Goal: Task Accomplishment & Management: Use online tool/utility

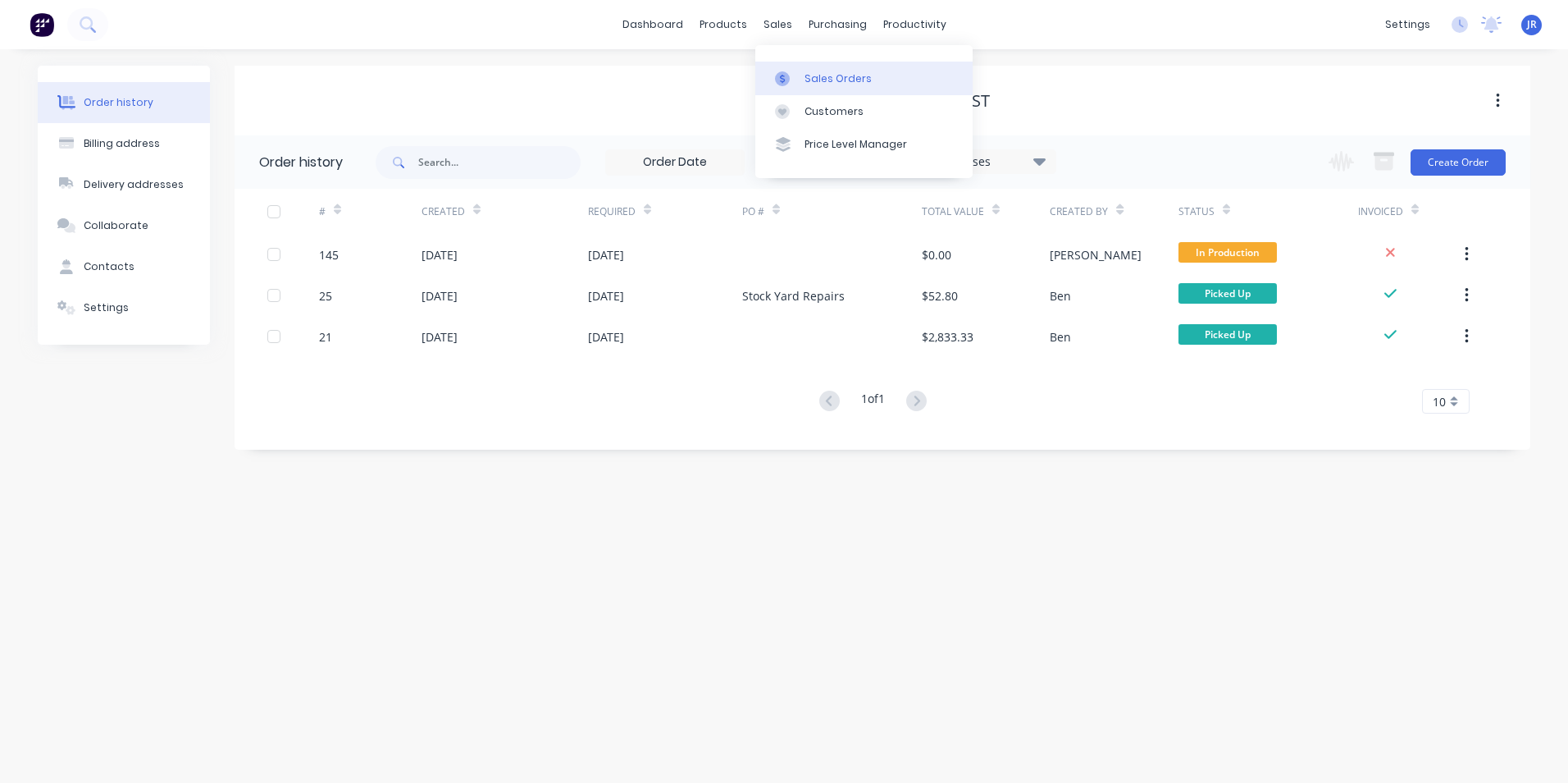
click at [829, 79] on div "Sales Orders" at bounding box center [838, 79] width 67 height 15
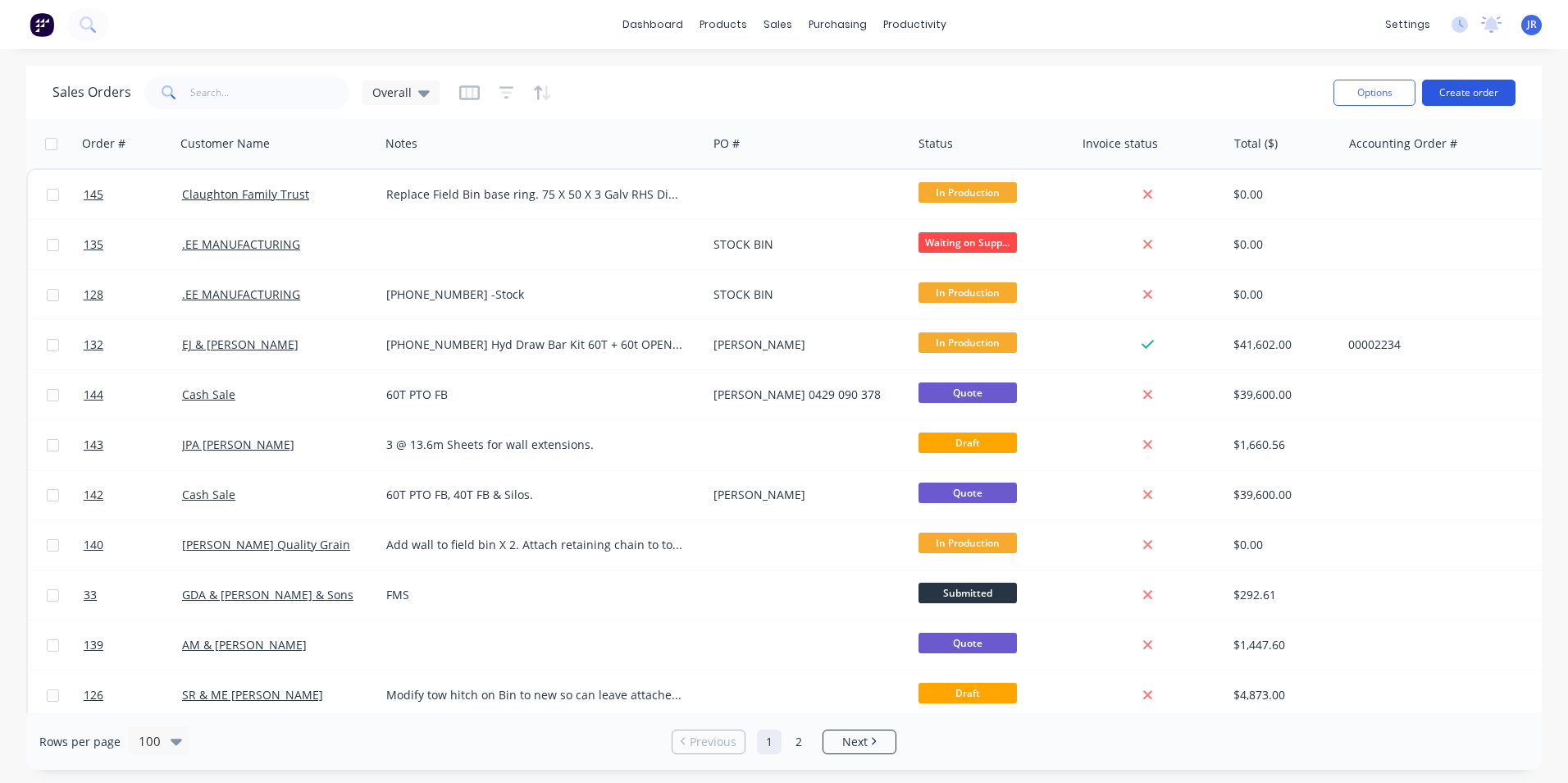
click at [1477, 92] on button "Create order" at bounding box center [1469, 92] width 94 height 26
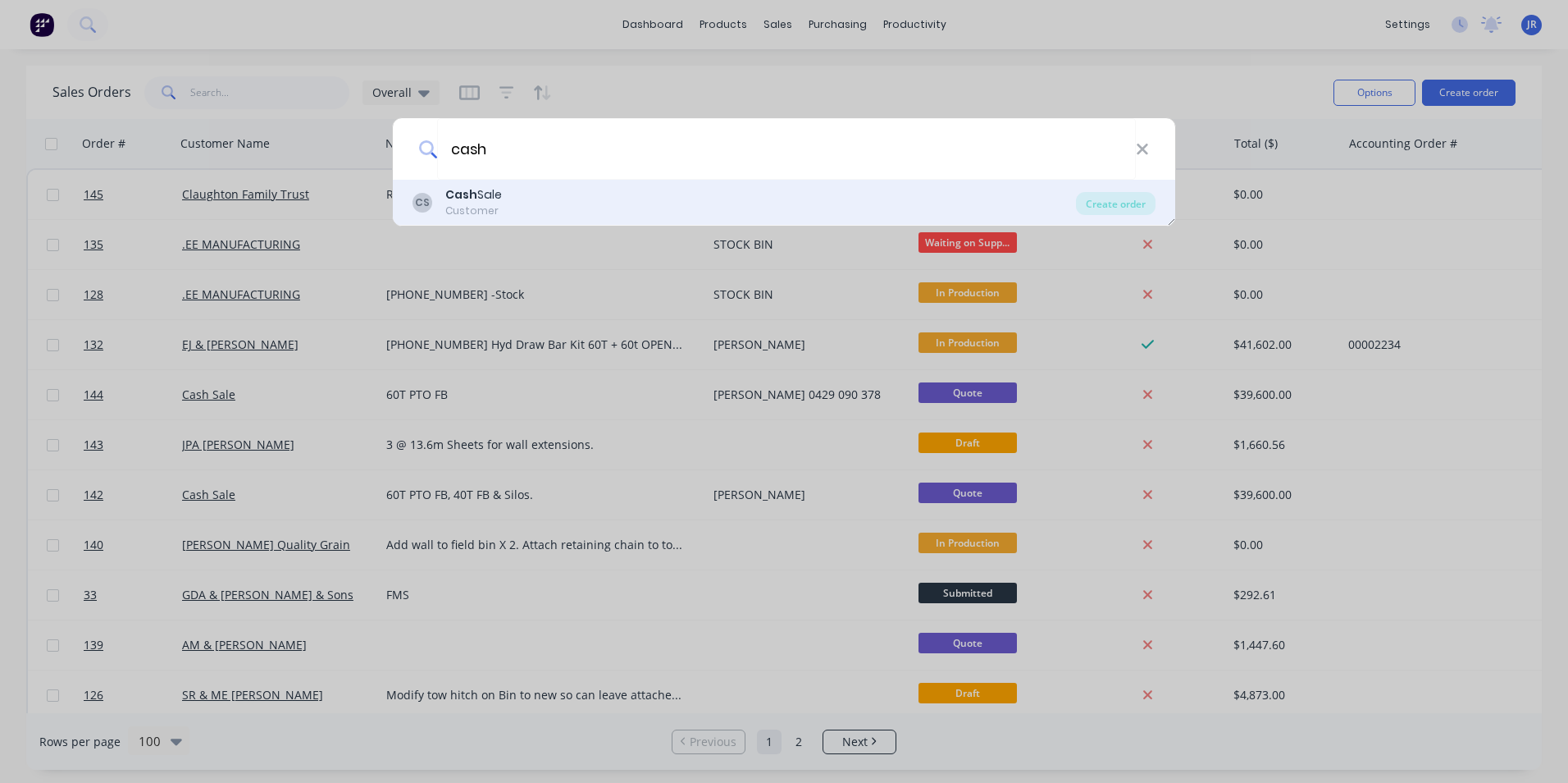
type input "cash"
click at [691, 199] on div "CS Cash Sale Customer" at bounding box center [743, 202] width 663 height 32
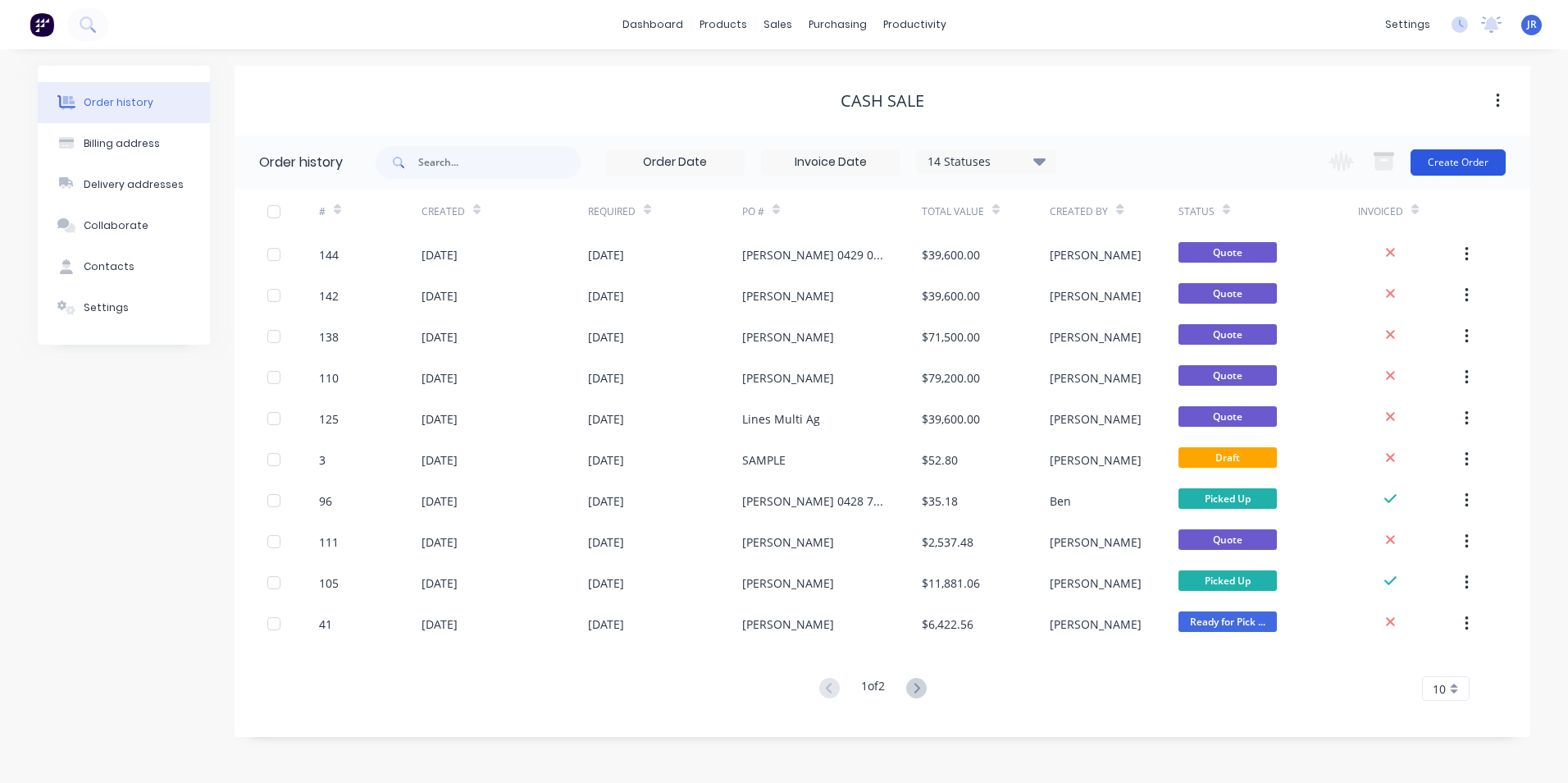
click at [1445, 165] on button "Create Order" at bounding box center [1458, 162] width 95 height 26
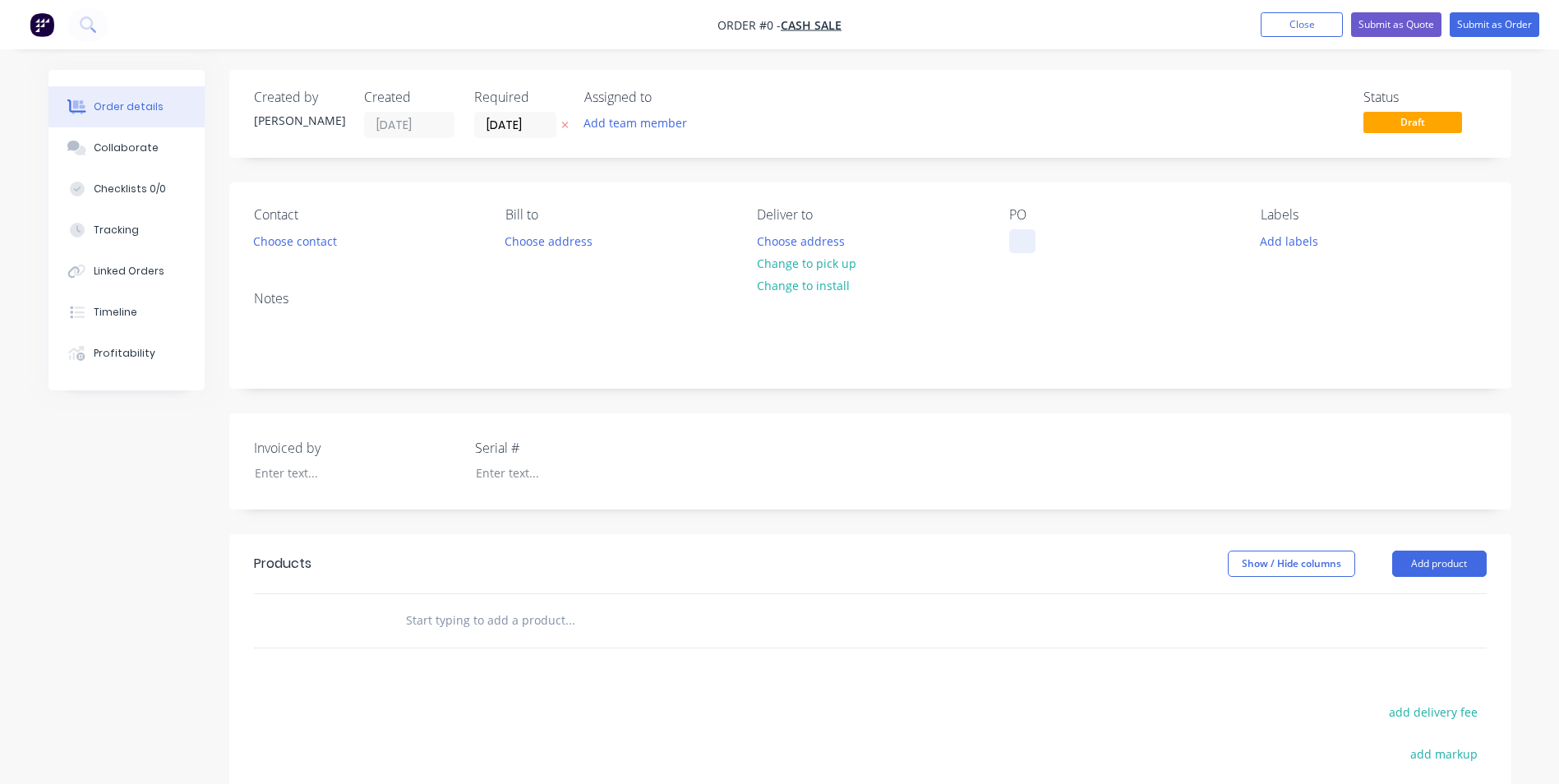
drag, startPoint x: 1046, startPoint y: 233, endPoint x: 1032, endPoint y: 239, distance: 15.2
click at [1041, 237] on div "PO" at bounding box center [1121, 230] width 225 height 46
click at [1025, 238] on div at bounding box center [1022, 241] width 27 height 24
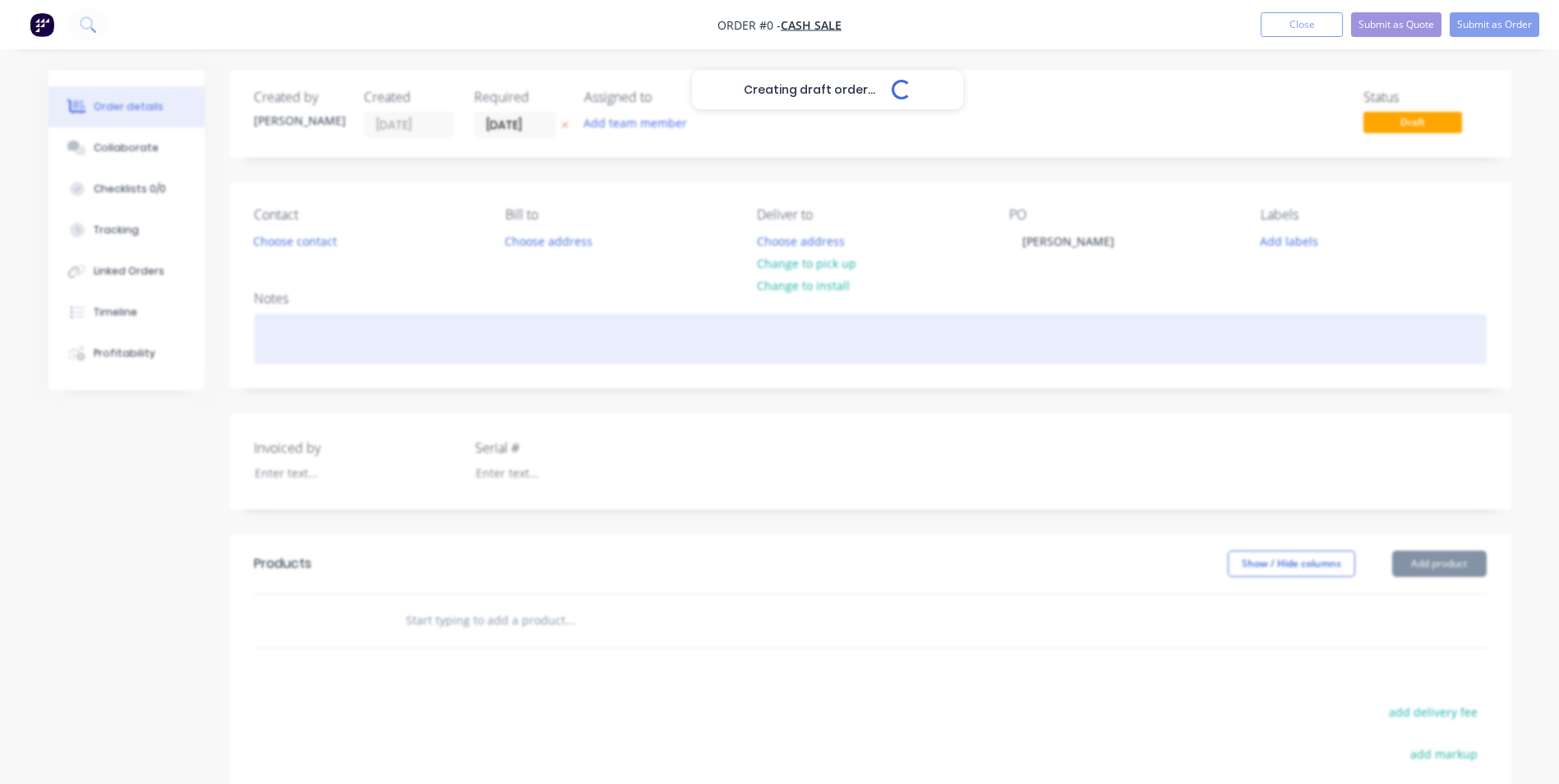
click at [379, 325] on div "Creating draft order... Loading... Order details Collaborate Checklists 0/0 Tra…" at bounding box center [779, 551] width 1496 height 961
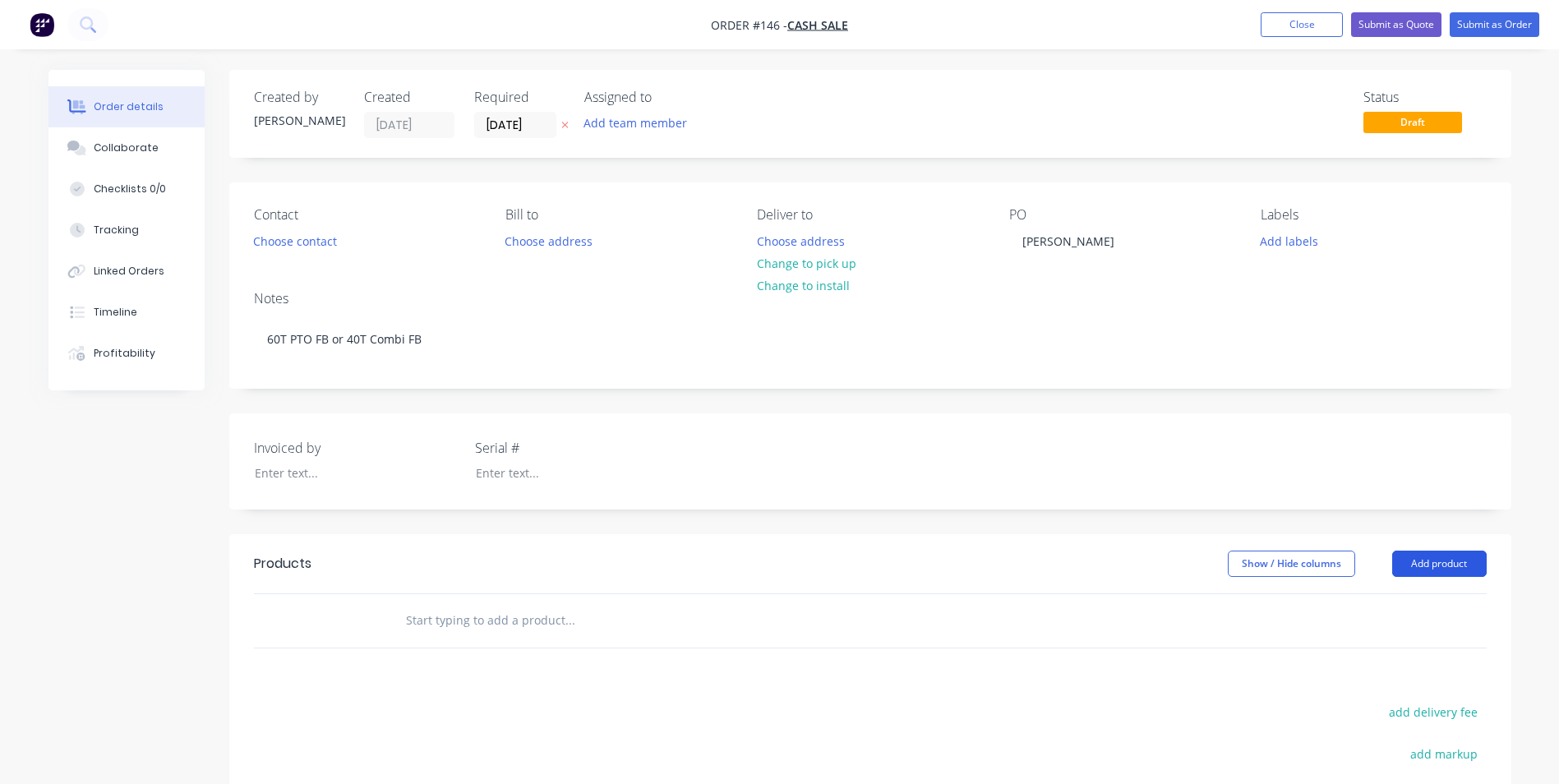
click at [1409, 561] on button "Add product" at bounding box center [1439, 563] width 94 height 27
click at [1402, 604] on div "Product catalogue" at bounding box center [1408, 605] width 127 height 24
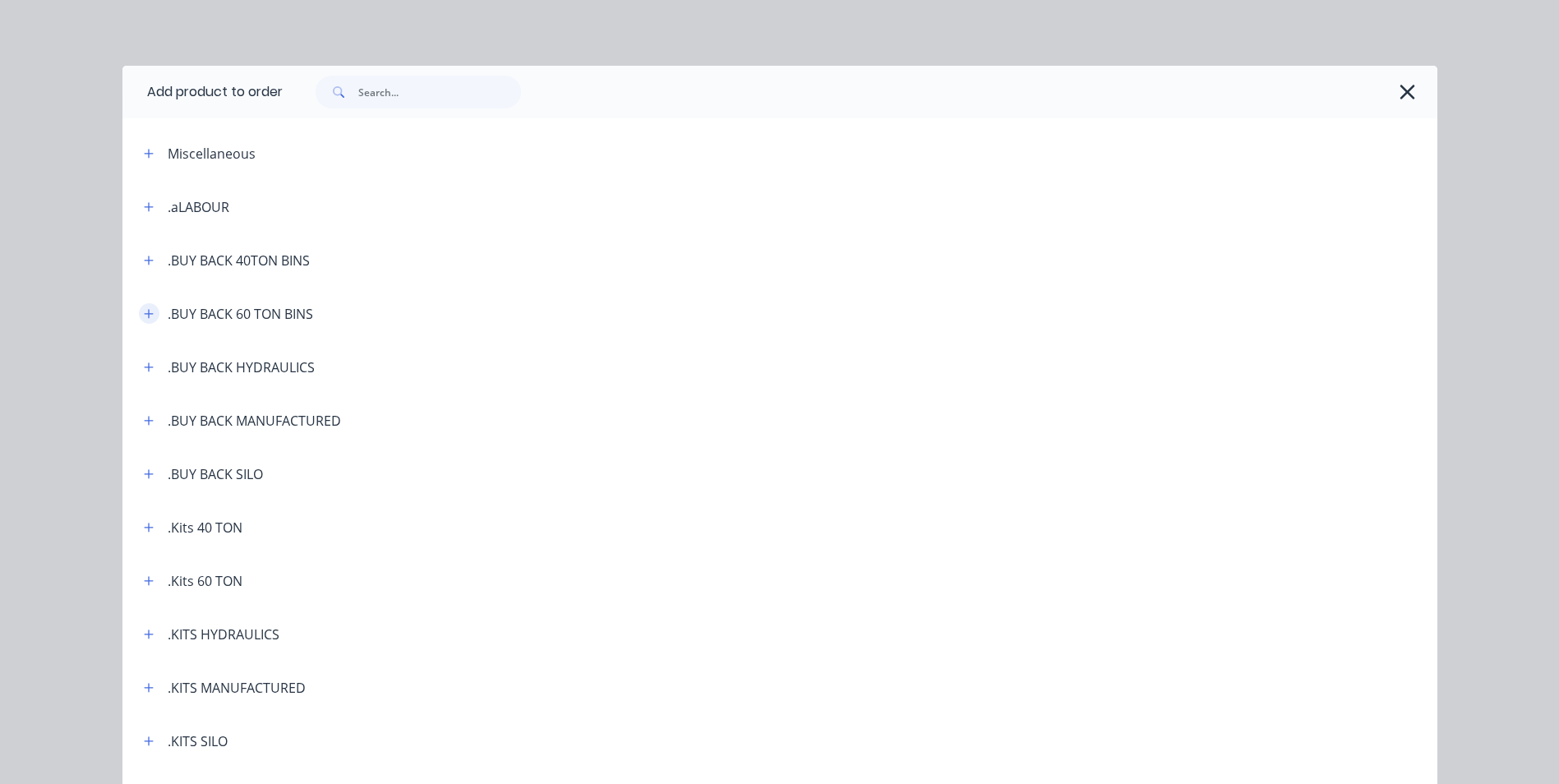
click at [144, 312] on icon "button" at bounding box center [149, 313] width 10 height 11
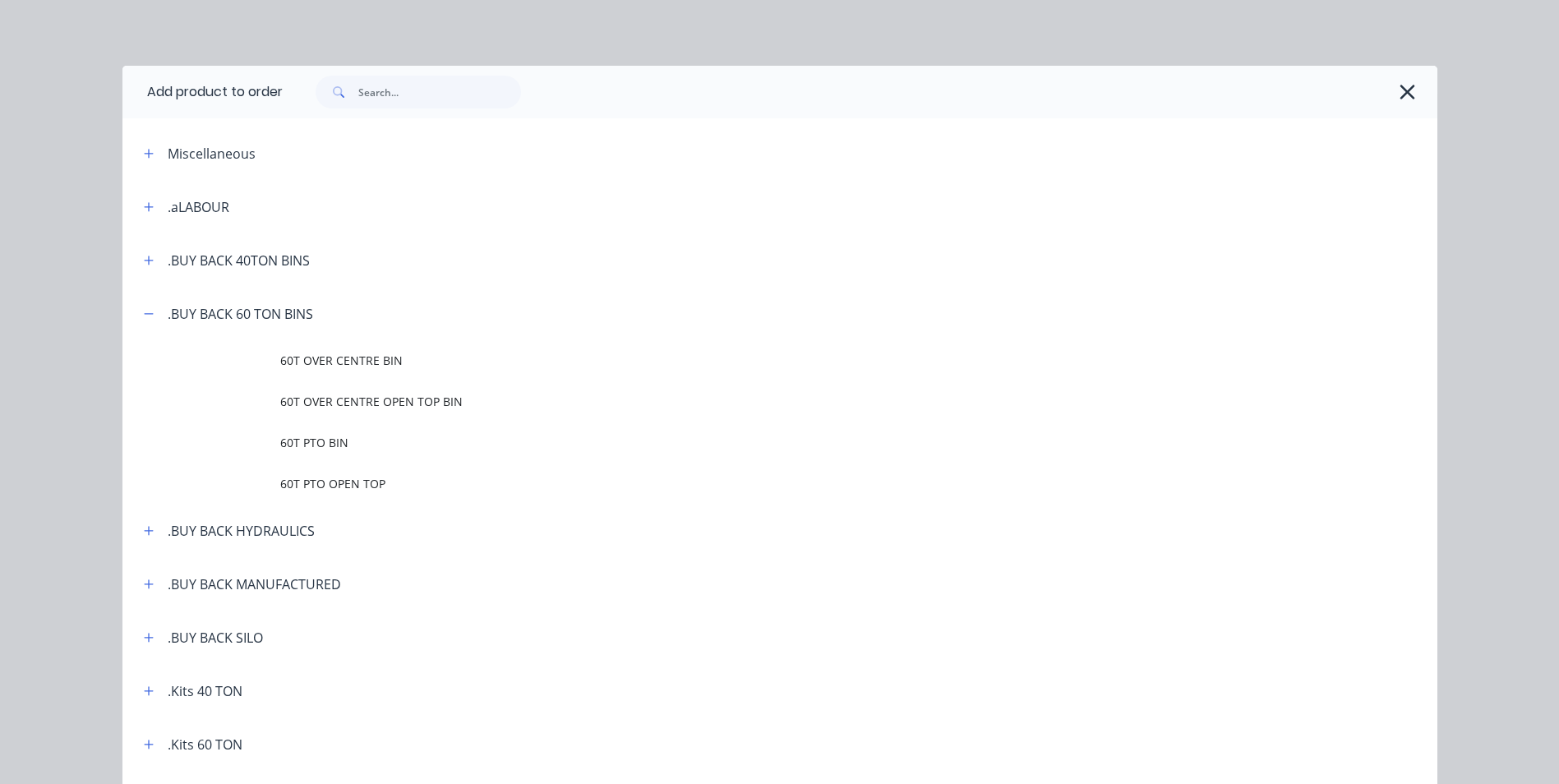
click at [314, 443] on span "60T PTO BIN" at bounding box center [743, 442] width 925 height 17
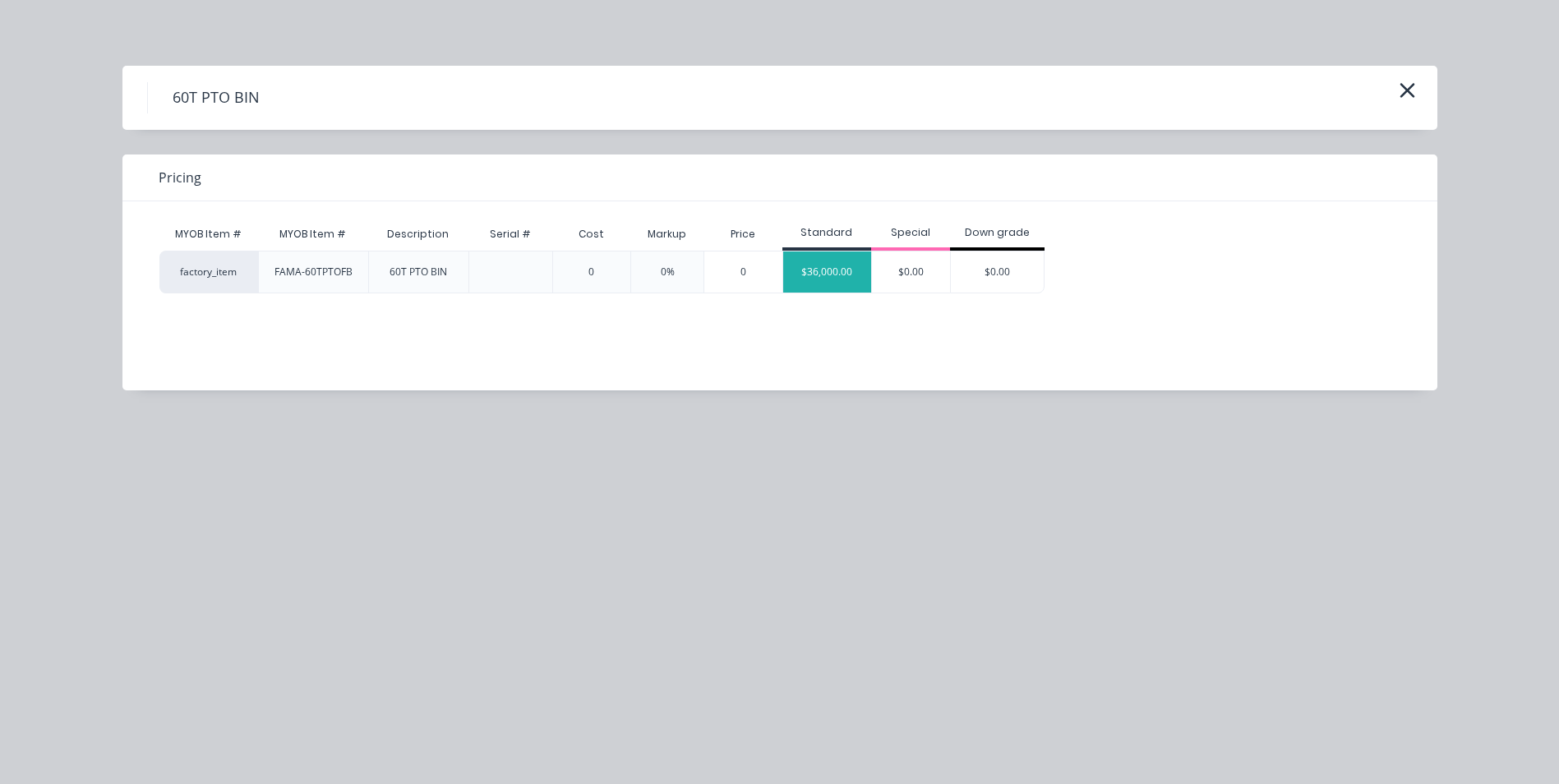
click at [836, 271] on div "$36,000.00" at bounding box center [828, 272] width 89 height 41
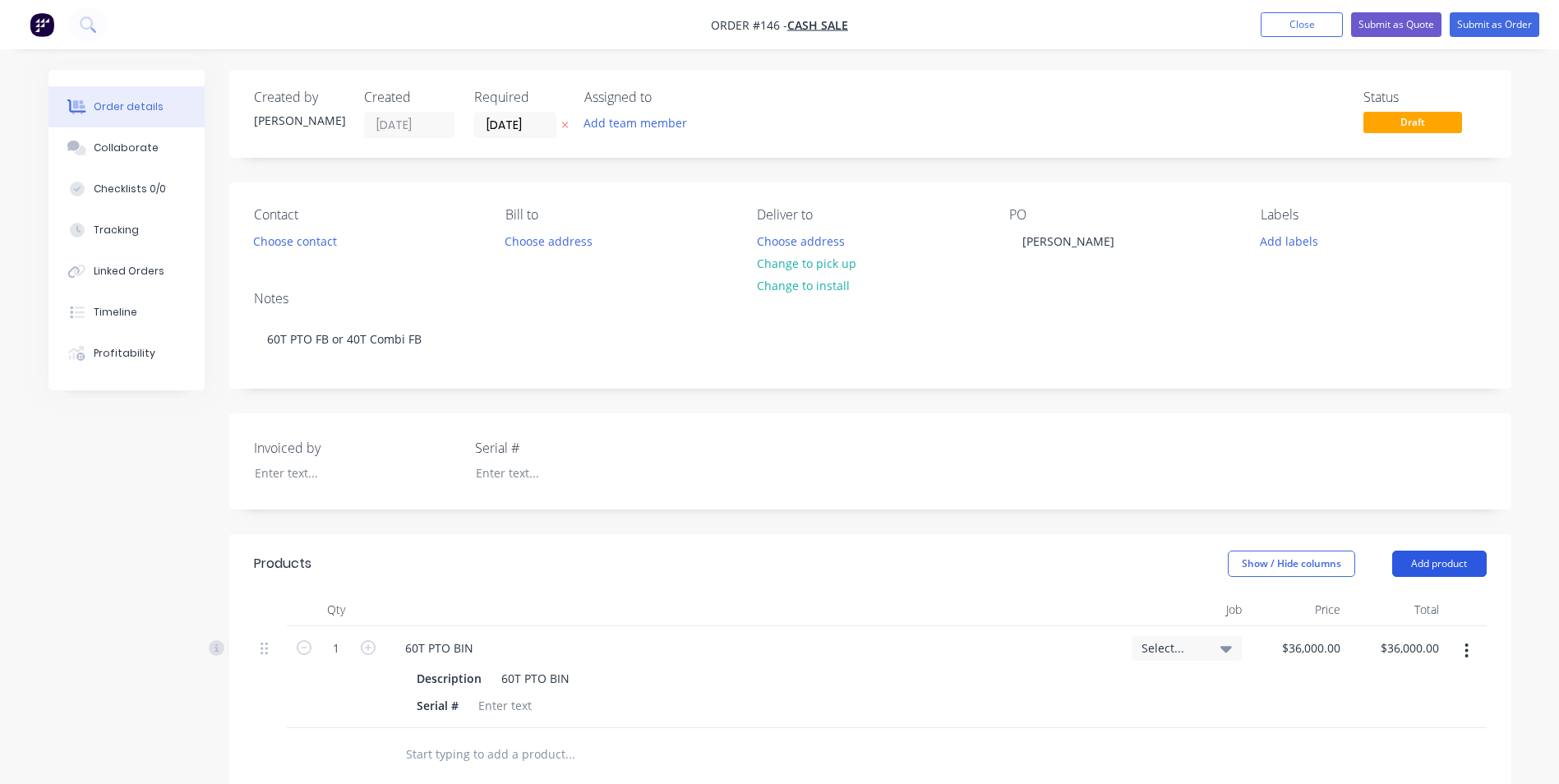
drag, startPoint x: 1453, startPoint y: 564, endPoint x: 1444, endPoint y: 558, distance: 10.8
click at [1449, 560] on button "Add product" at bounding box center [1439, 563] width 94 height 27
click at [1370, 611] on div "Product catalogue" at bounding box center [1408, 605] width 127 height 24
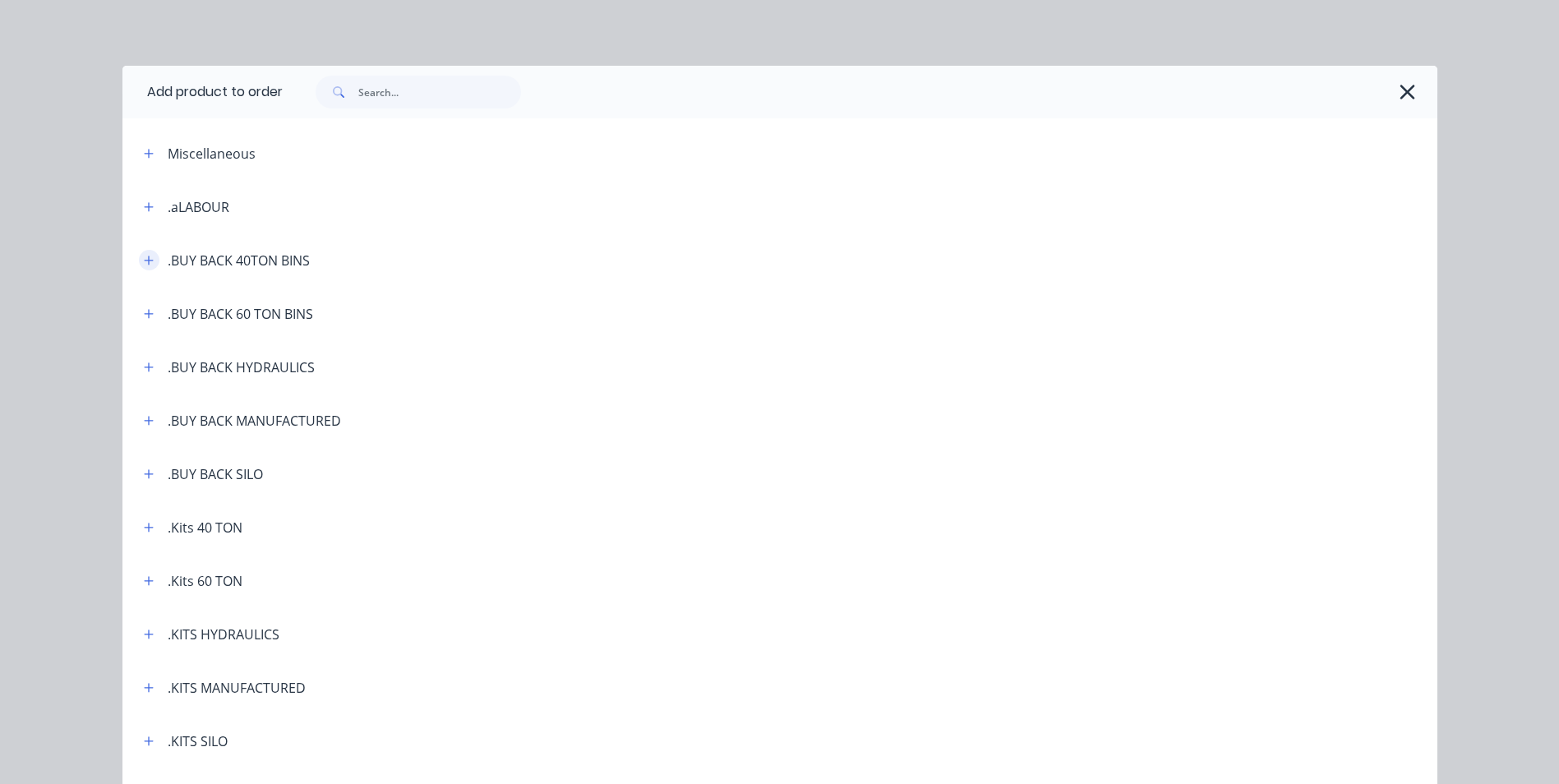
click at [148, 258] on button "button" at bounding box center [149, 260] width 21 height 21
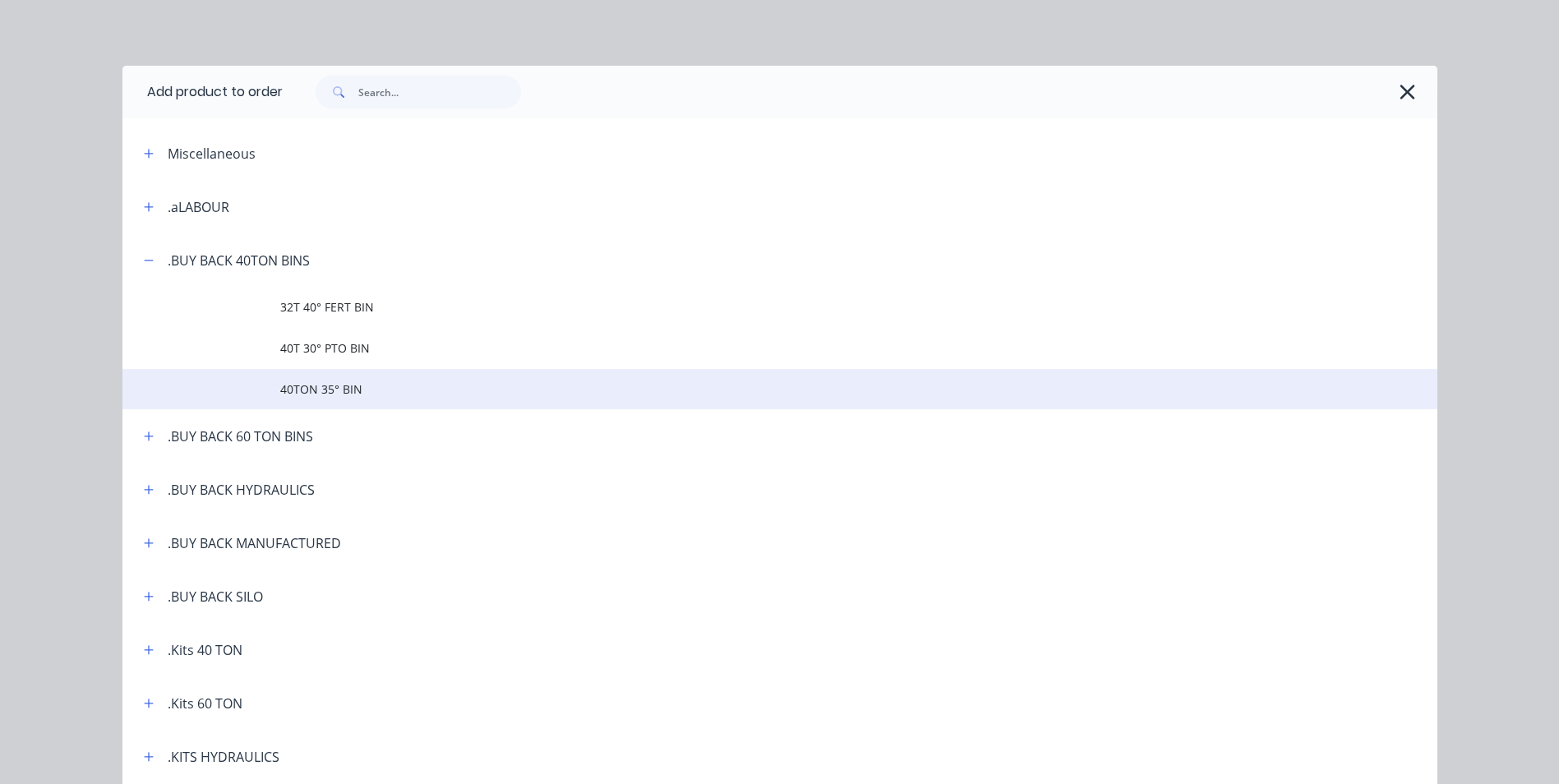
click at [348, 389] on span "40TON 35° BIN" at bounding box center [743, 389] width 925 height 17
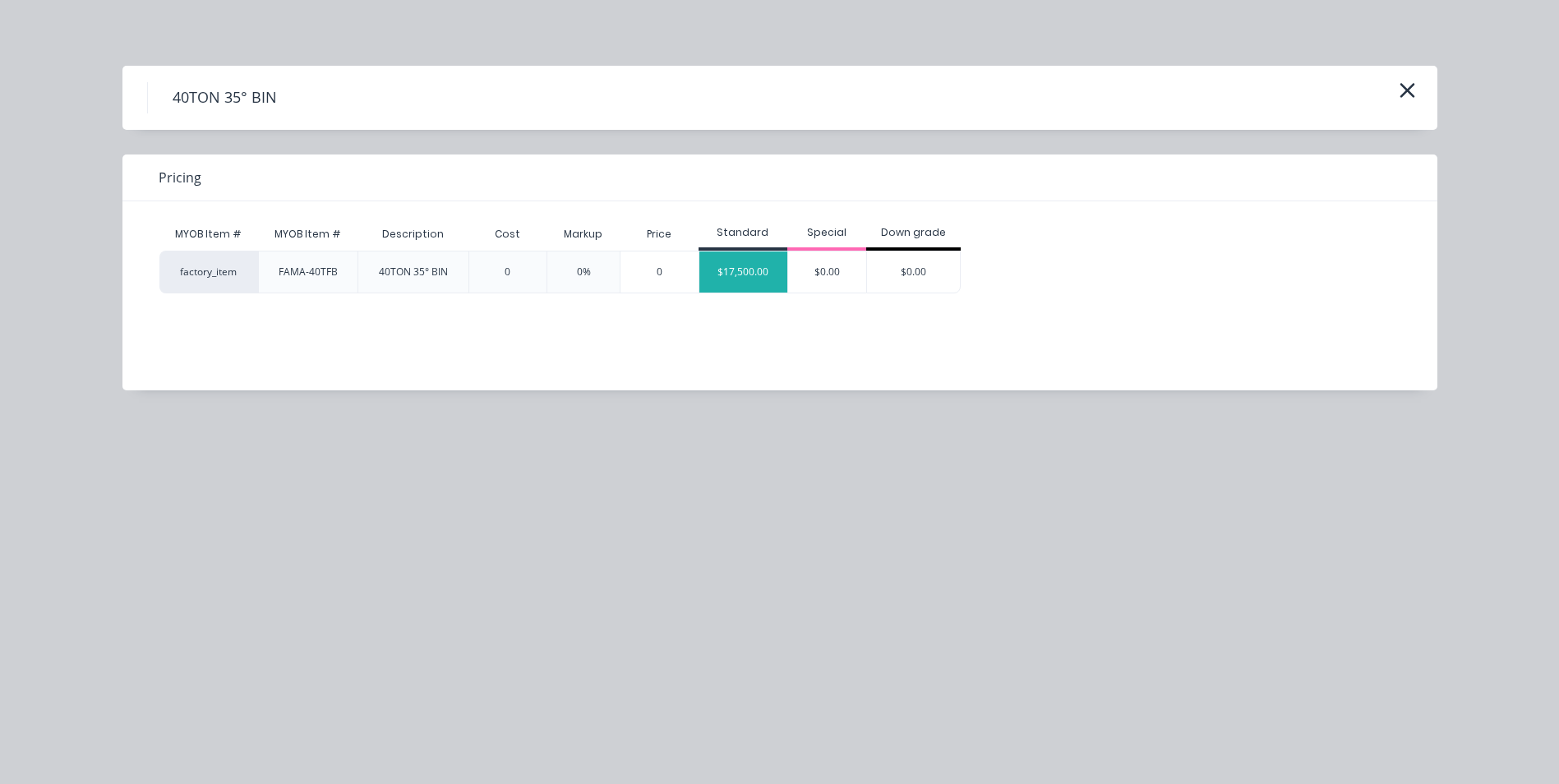
click at [751, 279] on div "$17,500.00" at bounding box center [744, 272] width 89 height 41
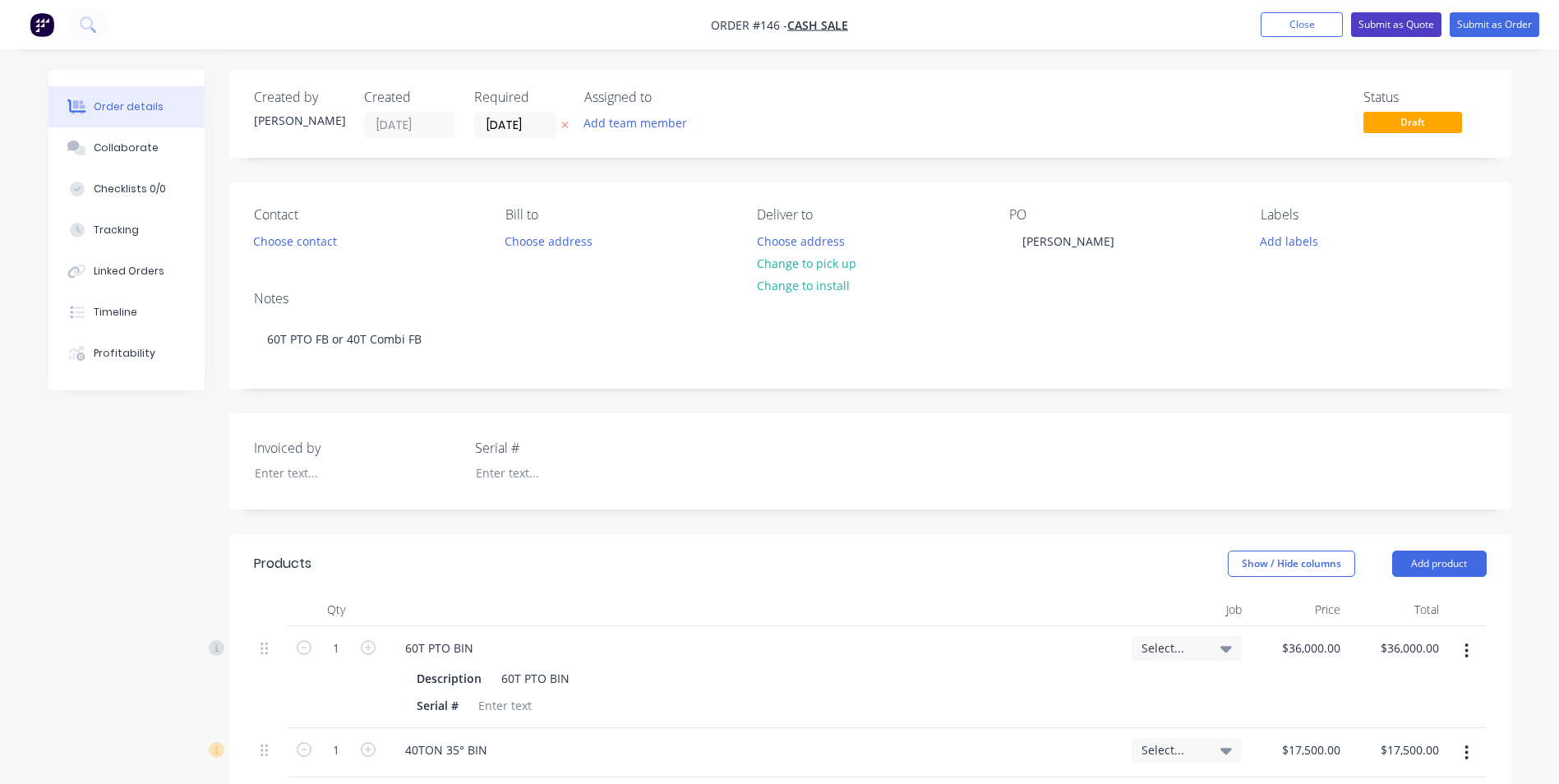
click at [1390, 21] on button "Submit as Quote" at bounding box center [1397, 24] width 91 height 25
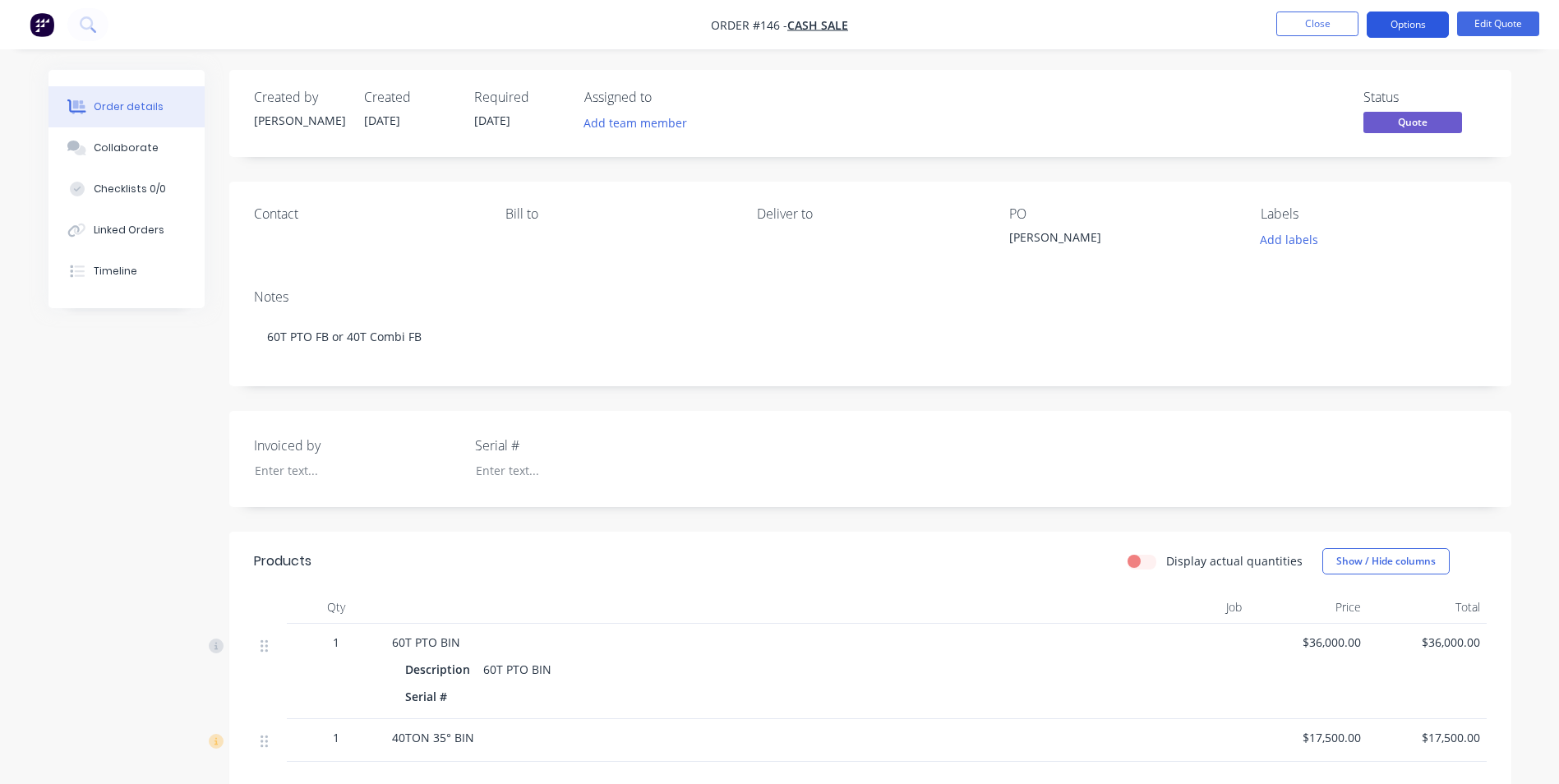
click at [1397, 27] on button "Options" at bounding box center [1408, 24] width 82 height 27
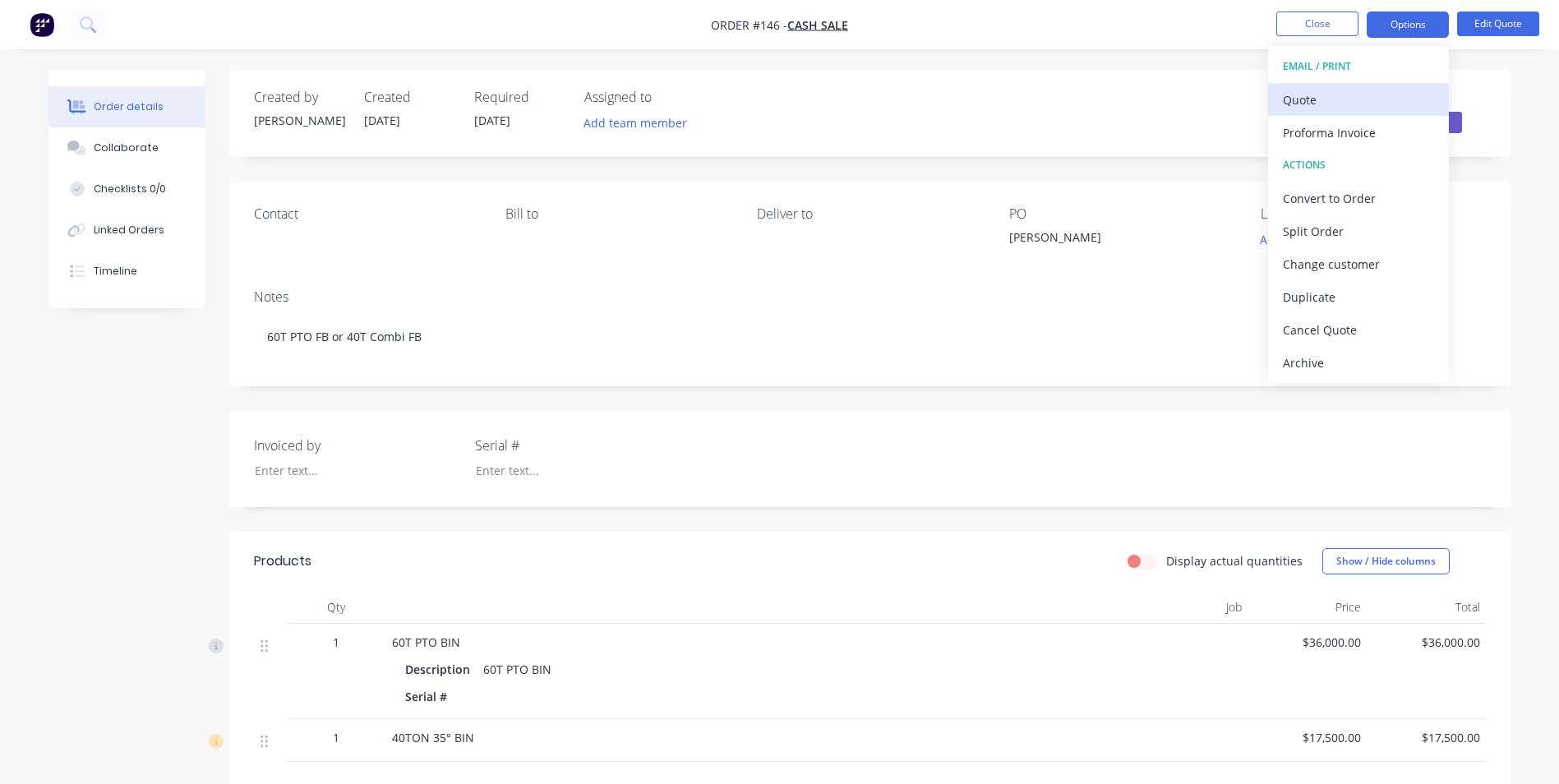
click at [1349, 99] on div "Quote" at bounding box center [1358, 100] width 151 height 24
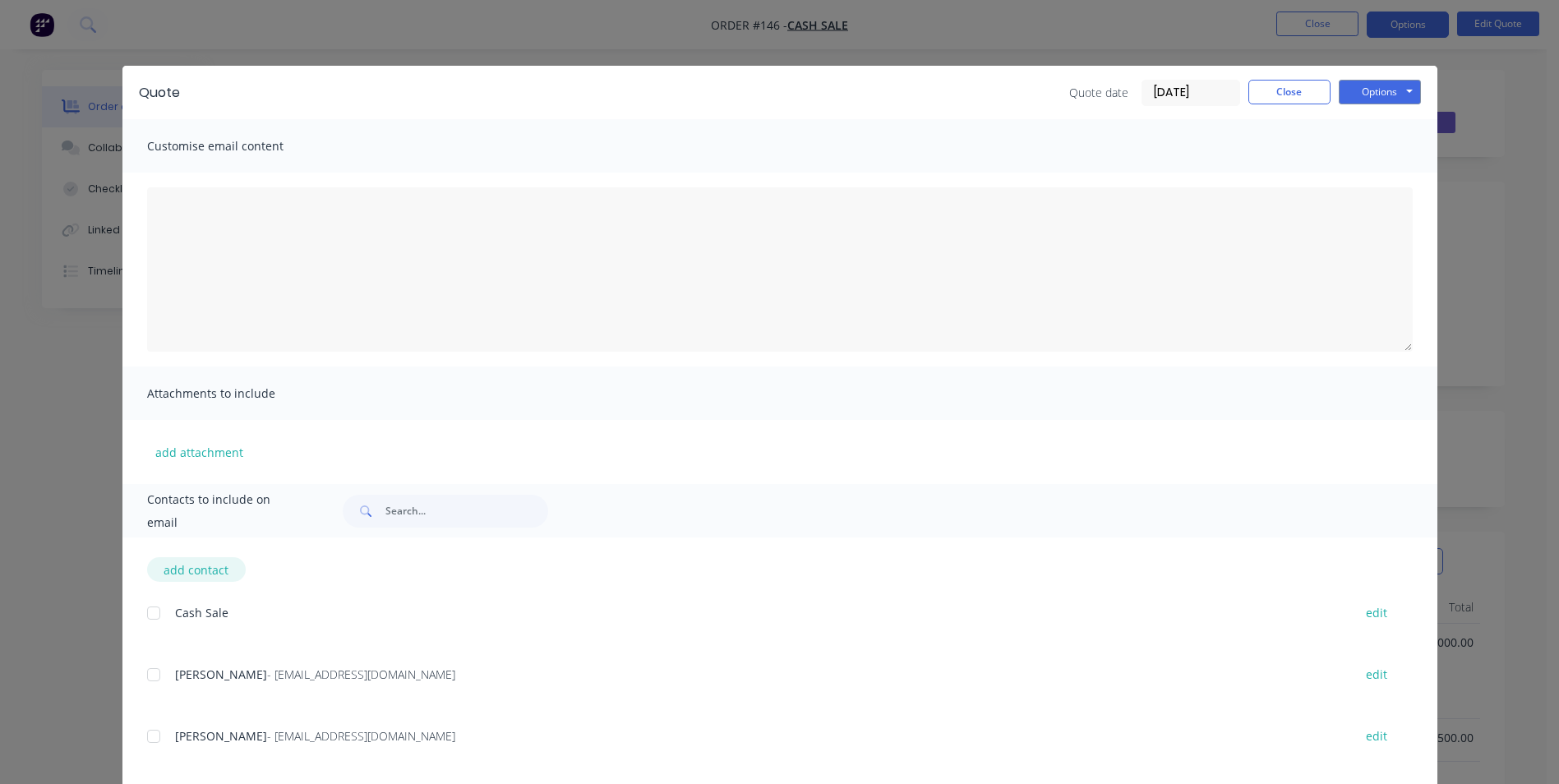
click at [174, 574] on button "add contact" at bounding box center [196, 569] width 98 height 25
select select "AU"
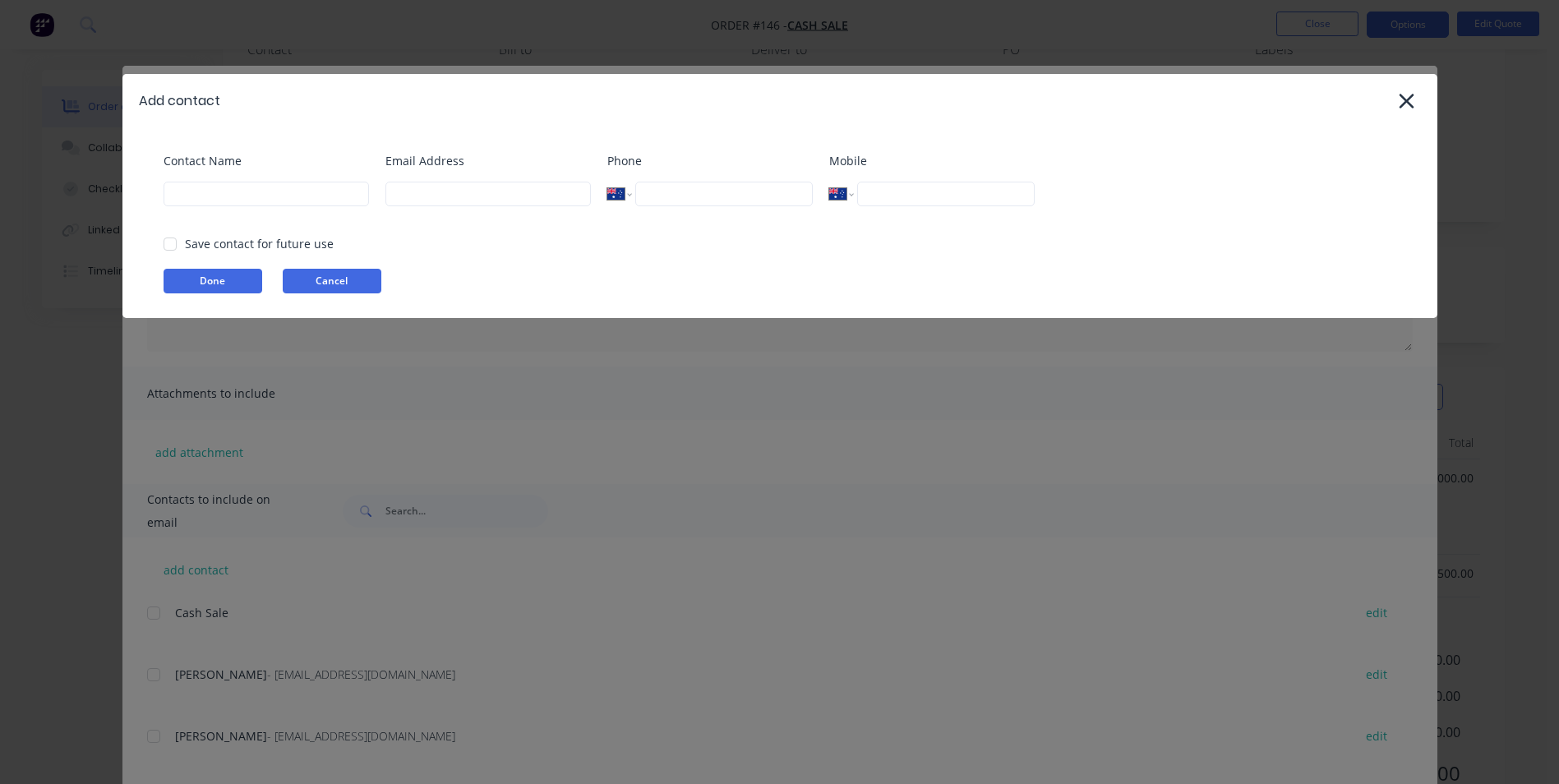
scroll to position [316, 0]
click at [275, 195] on input at bounding box center [266, 193] width 205 height 25
type input "[PERSON_NAME]"
click at [438, 203] on input at bounding box center [488, 193] width 205 height 25
type input "[EMAIL_ADDRESS][DOMAIN_NAME]"
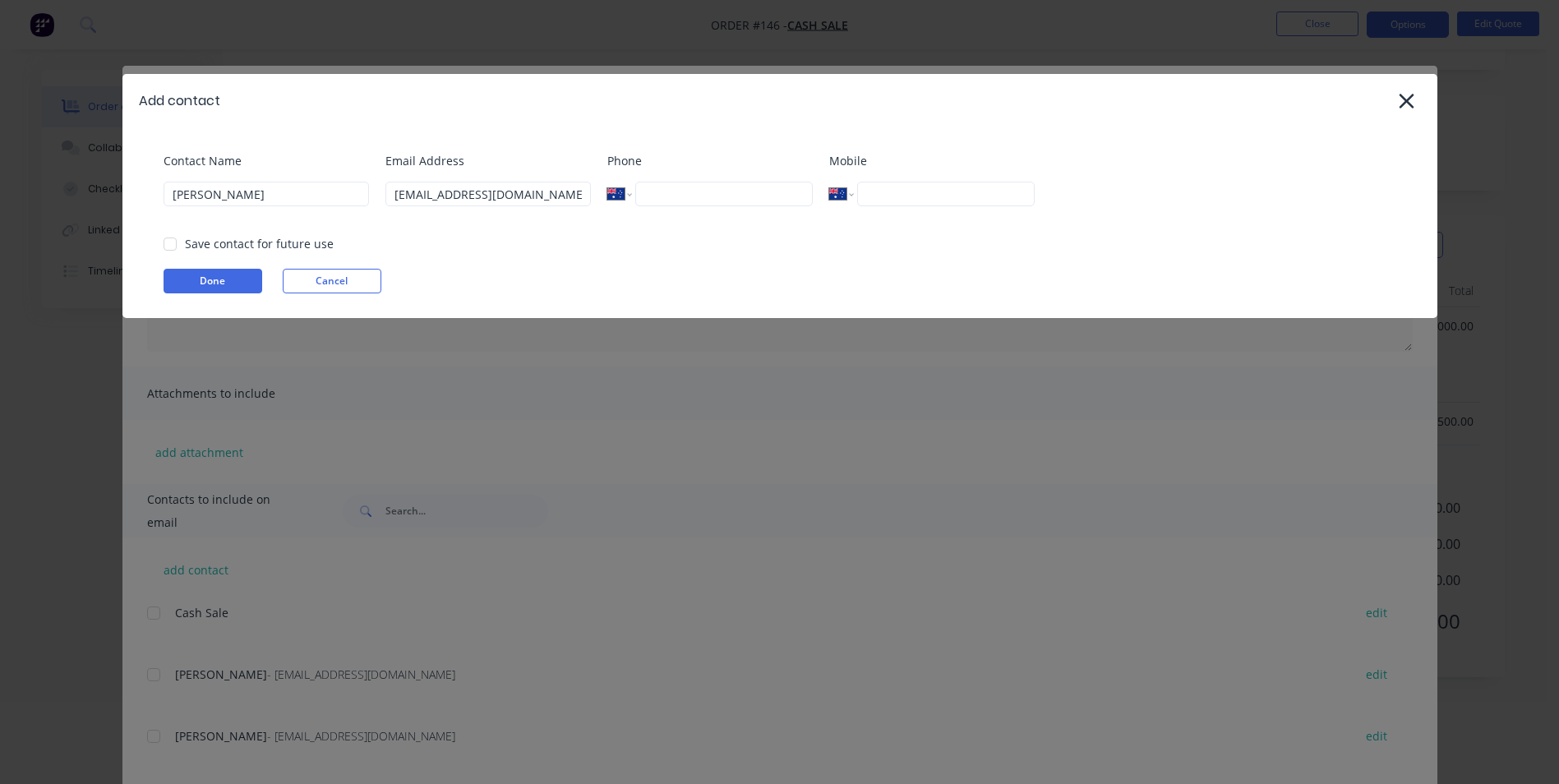
click at [923, 196] on input "tel" at bounding box center [945, 193] width 177 height 25
click at [177, 238] on div at bounding box center [170, 244] width 32 height 32
type input "0400 208 620"
click at [214, 272] on button "Done" at bounding box center [212, 280] width 98 height 25
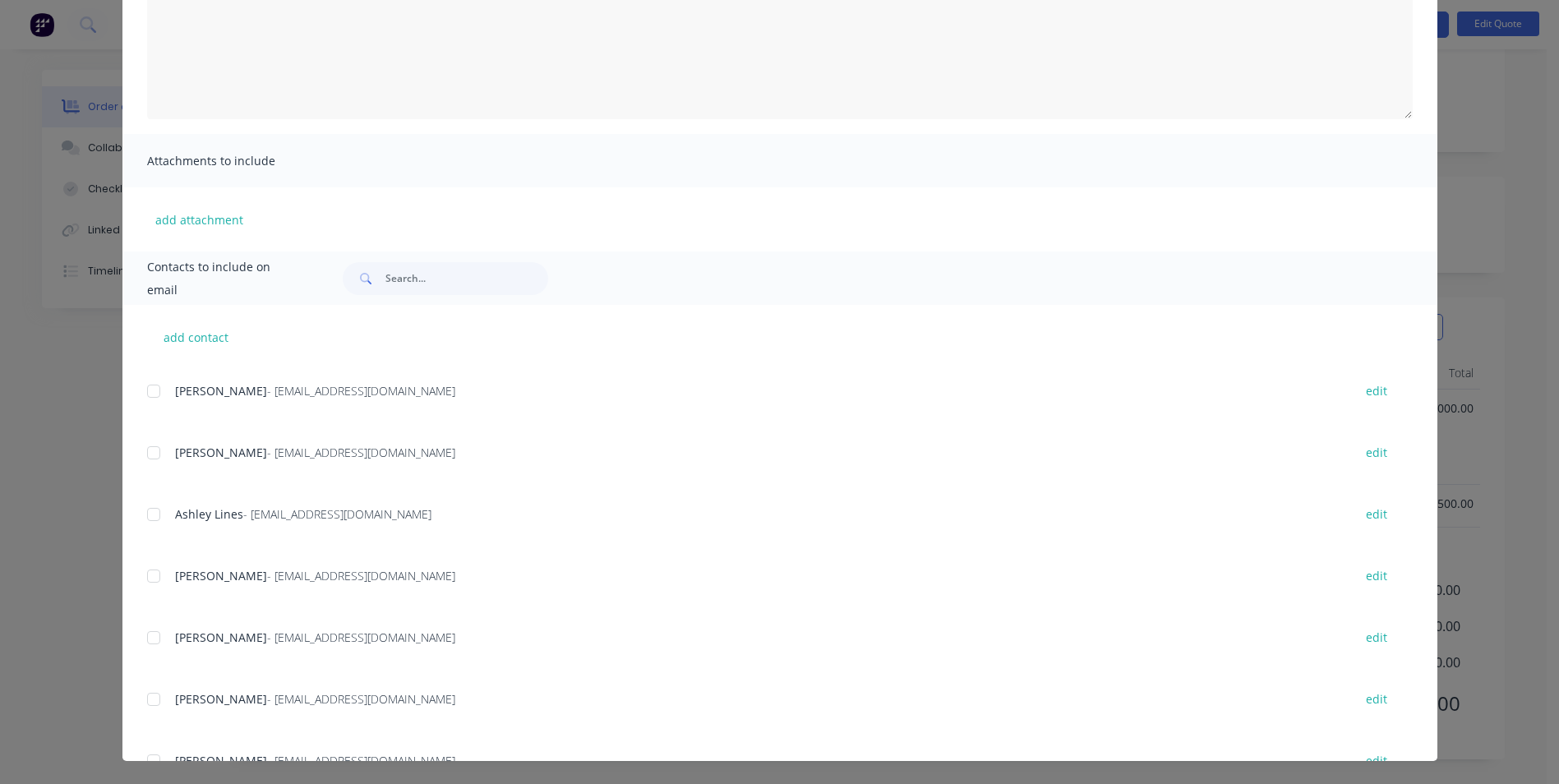
scroll to position [1148, 0]
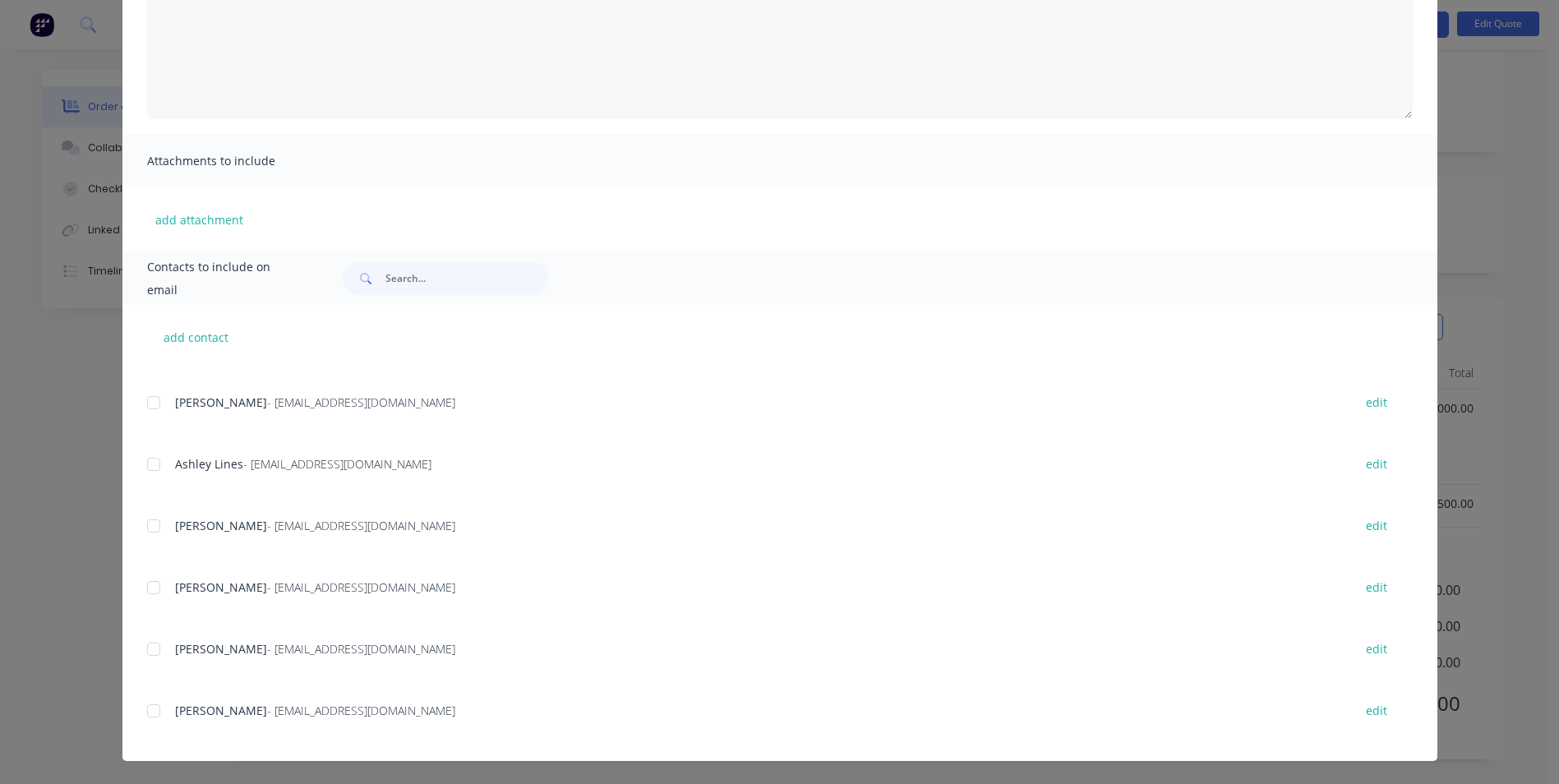
click at [147, 708] on div at bounding box center [153, 710] width 32 height 32
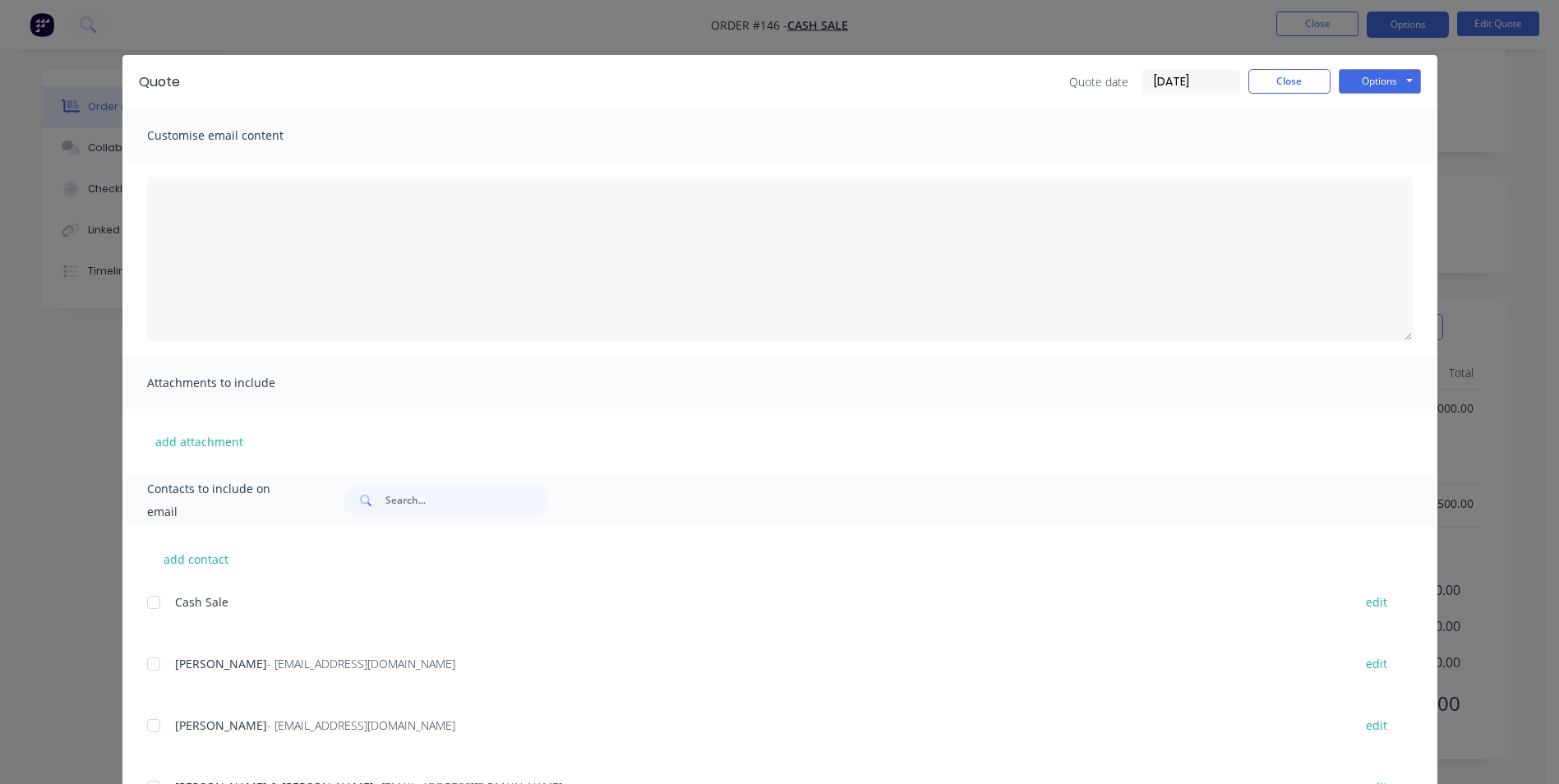
scroll to position [0, 0]
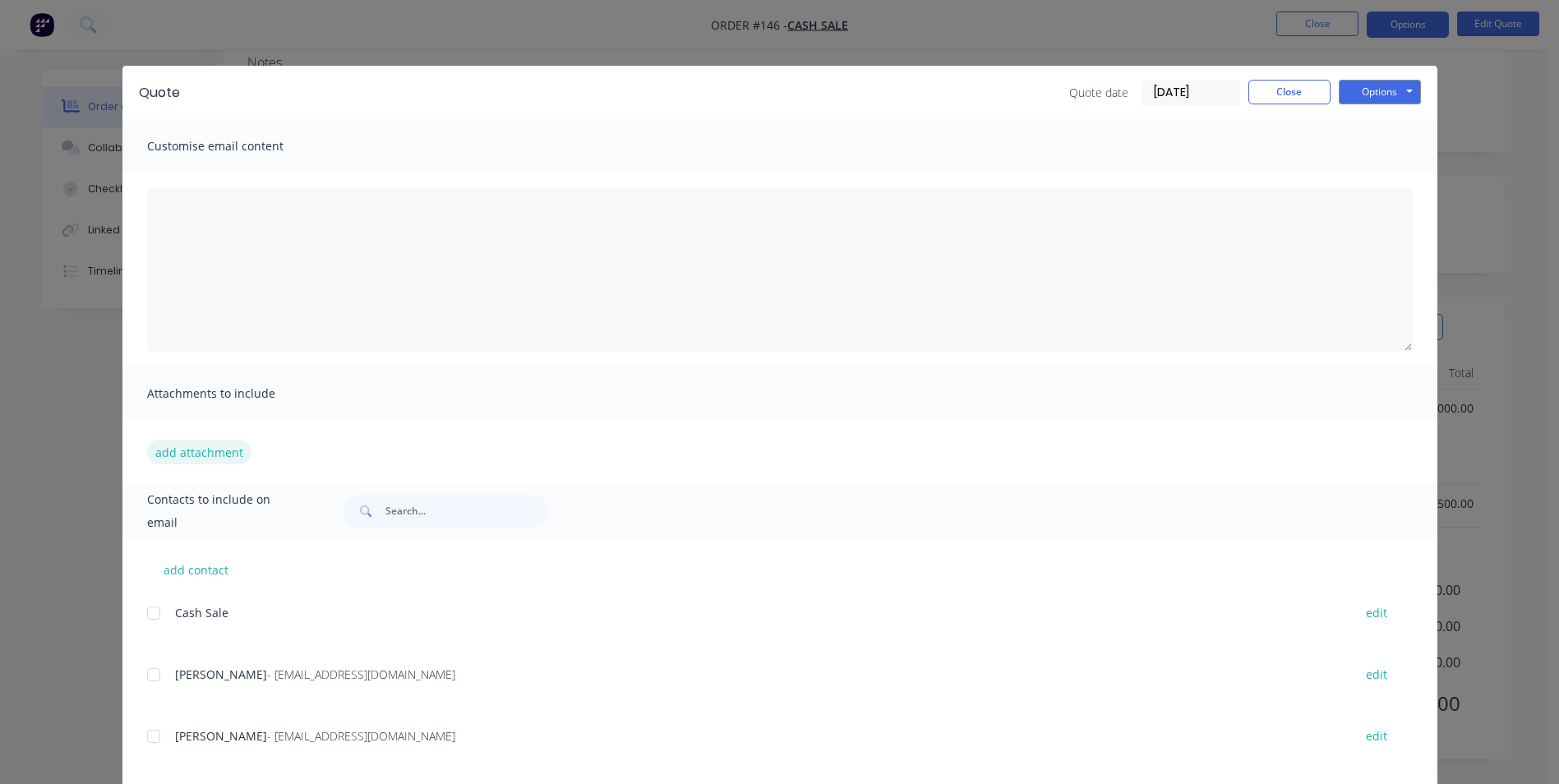
click at [219, 452] on button "add attachment" at bounding box center [199, 451] width 104 height 25
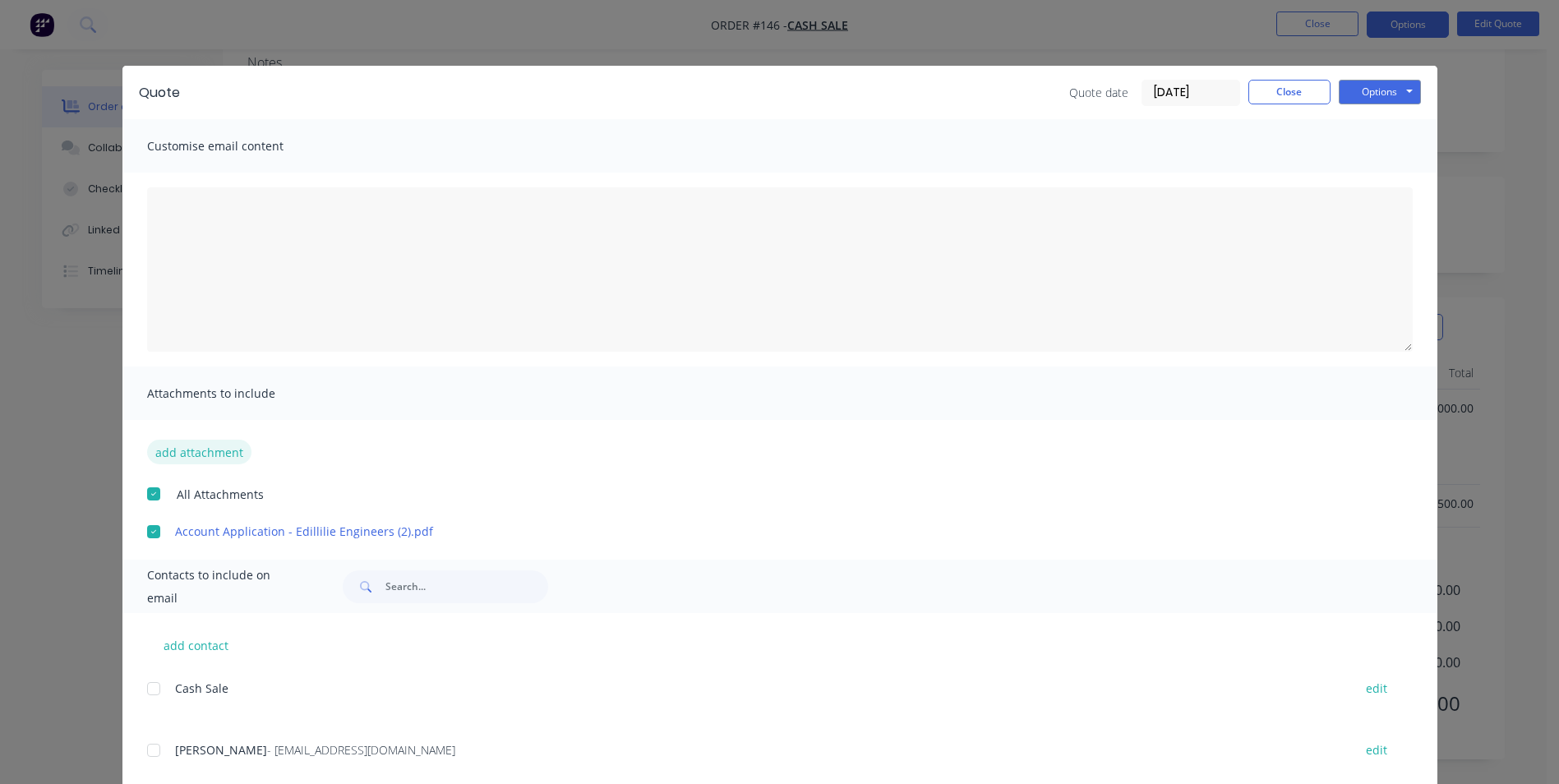
click at [218, 455] on button "add attachment" at bounding box center [199, 451] width 104 height 25
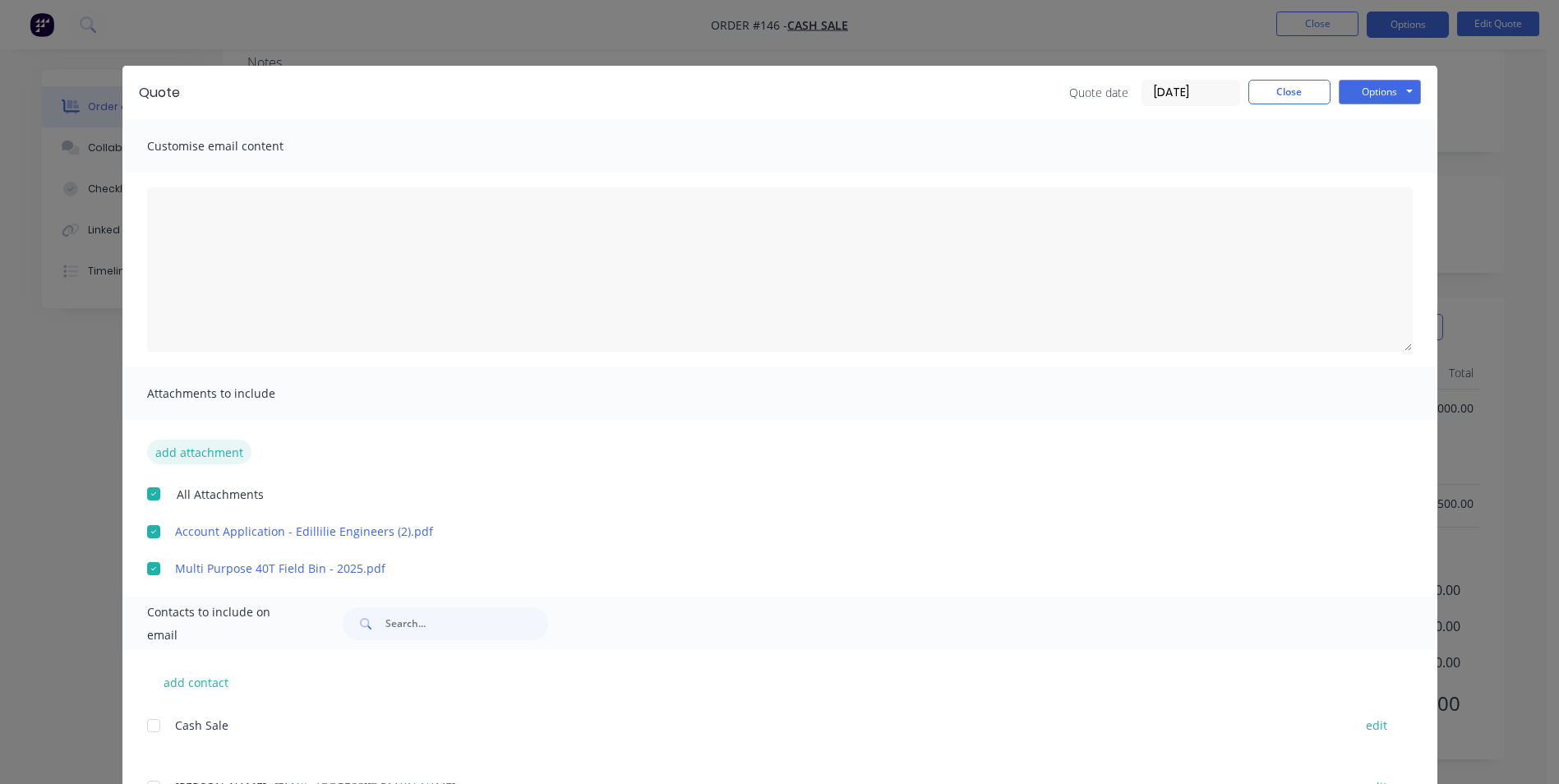
click at [205, 457] on button "add attachment" at bounding box center [199, 451] width 104 height 25
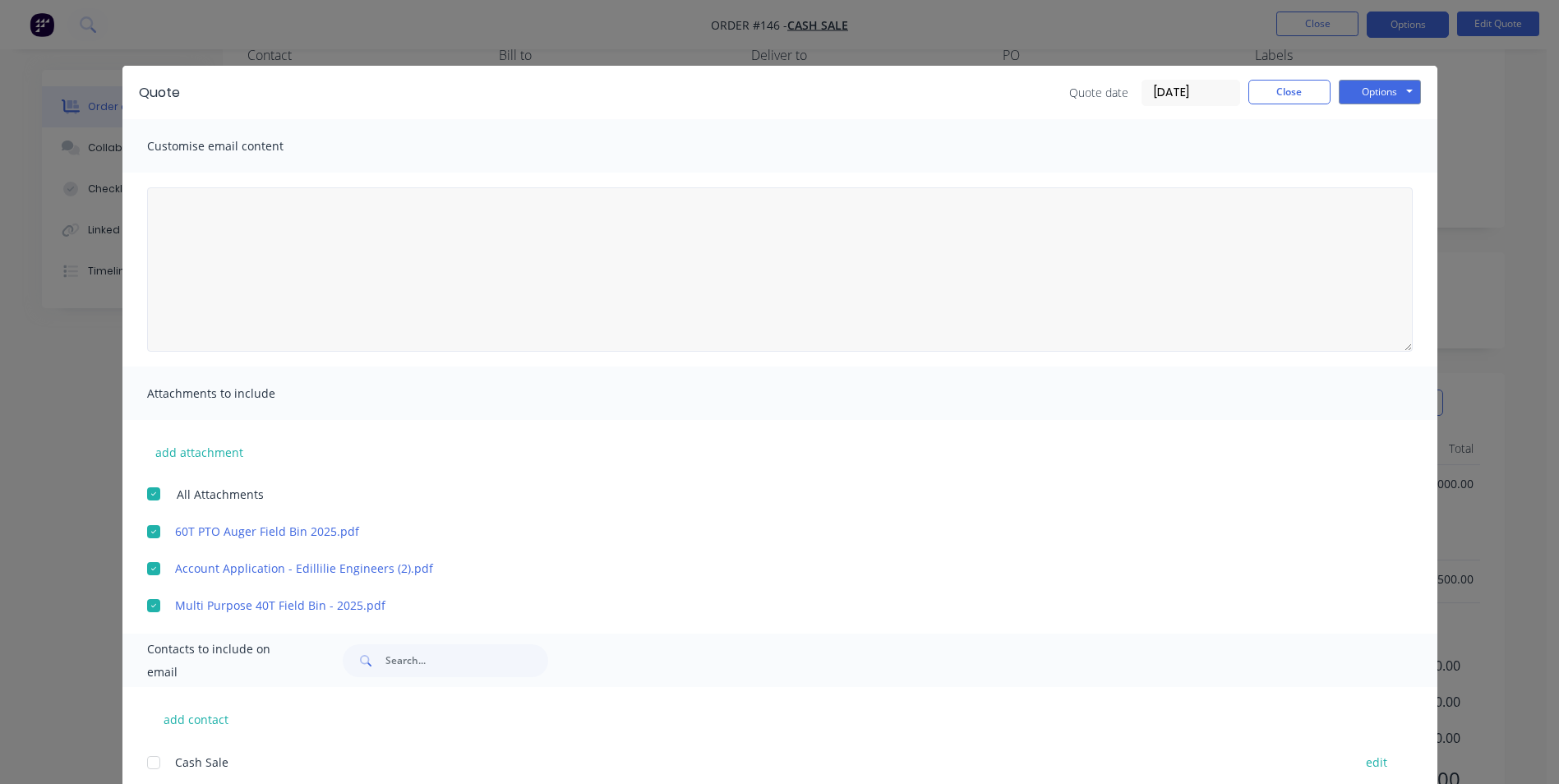
scroll to position [152, 0]
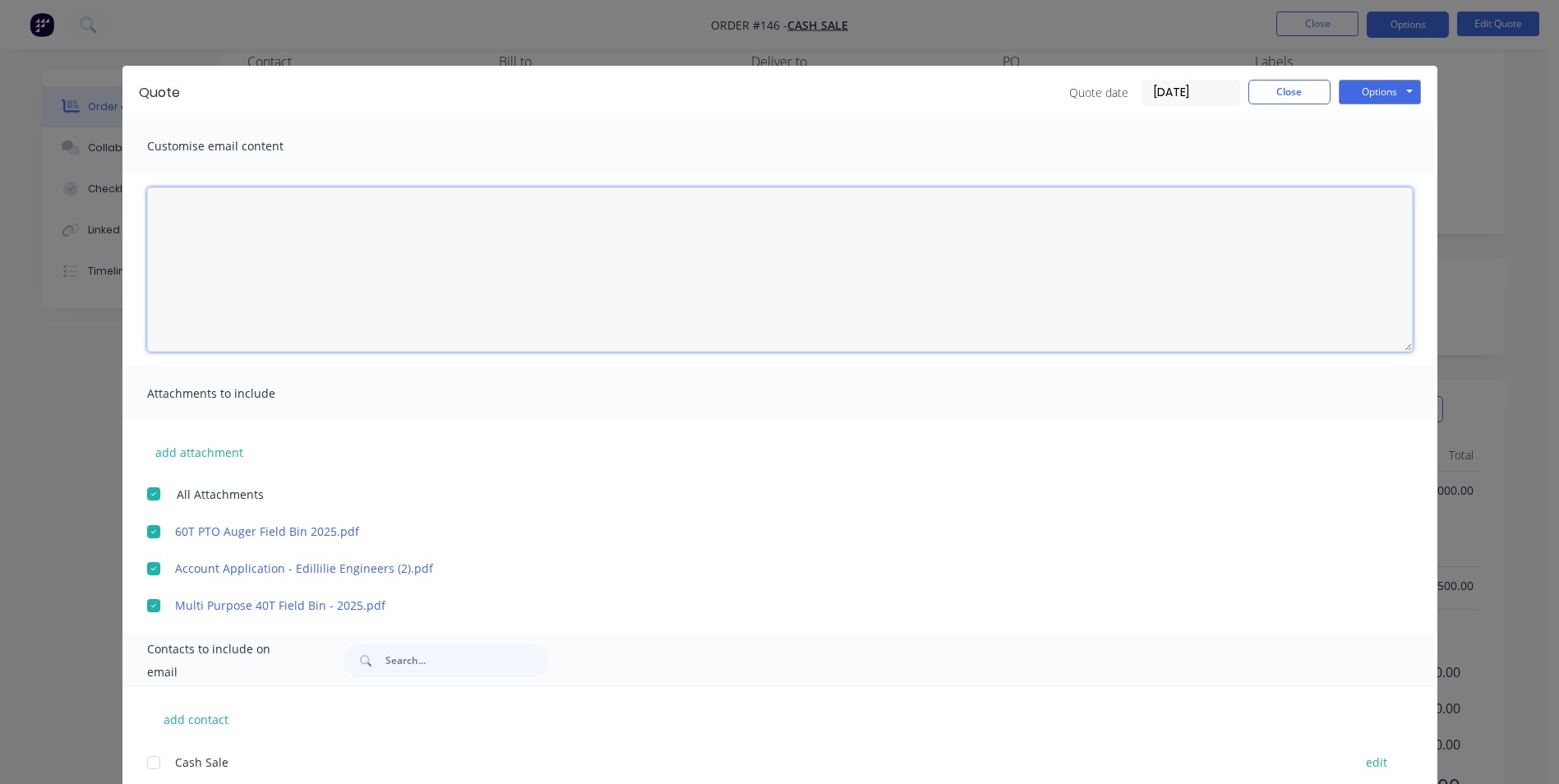
click at [175, 209] on textarea at bounding box center [780, 269] width 1266 height 164
click at [199, 280] on textarea "Hi [PERSON_NAME], Please see quote for both a 60T PTO Field Bin and a 40T Combi…" at bounding box center [780, 269] width 1266 height 164
click at [193, 282] on textarea "Hi [PERSON_NAME], Please see quote for both a 60T PTO Field Bin and a 40T Combi…" at bounding box center [780, 269] width 1266 height 164
click at [570, 264] on textarea "Hi [PERSON_NAME], Please see quote for both a 60T PTO Field Bin and a 40T Combi…" at bounding box center [780, 269] width 1266 height 164
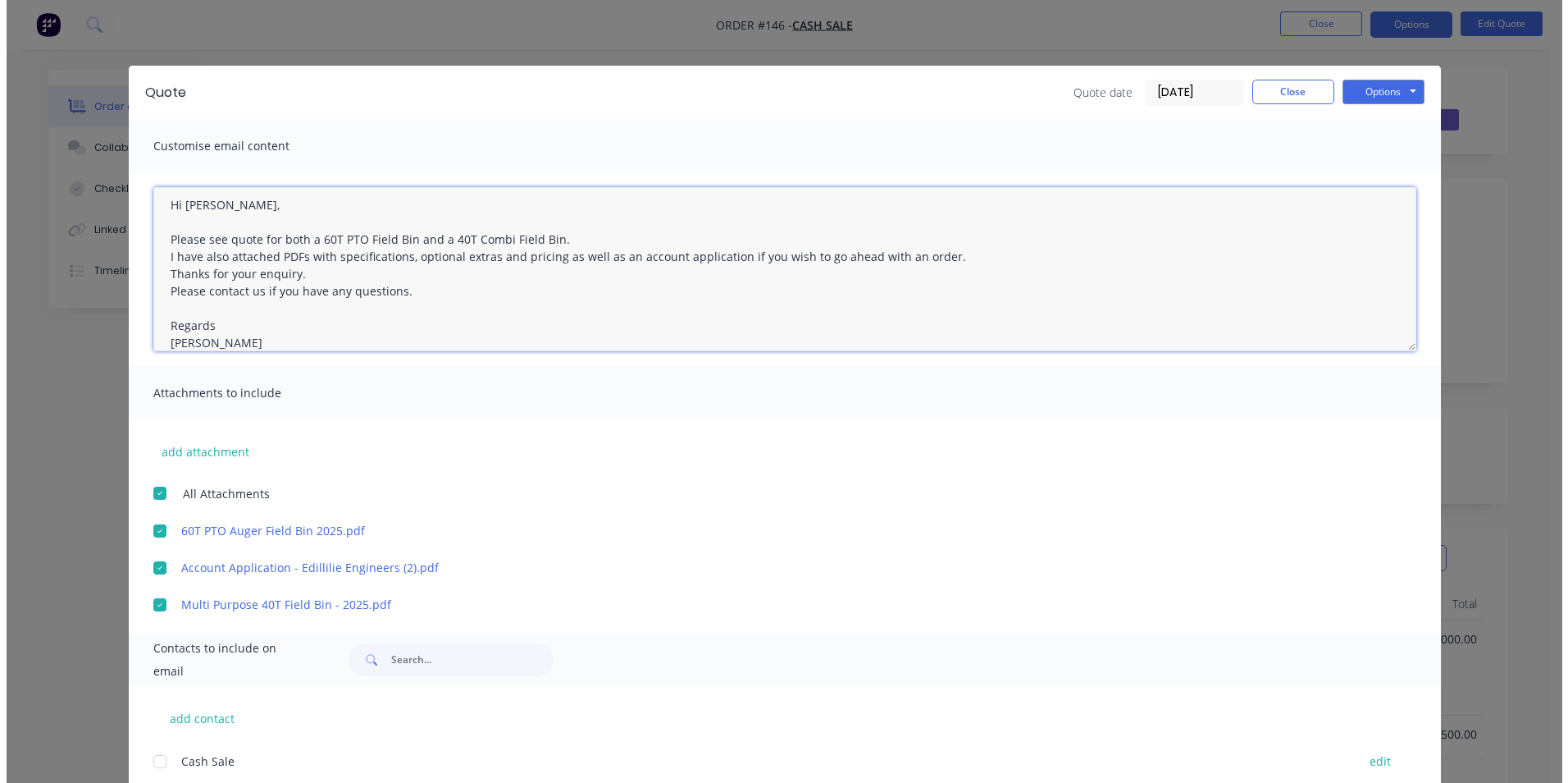
scroll to position [0, 0]
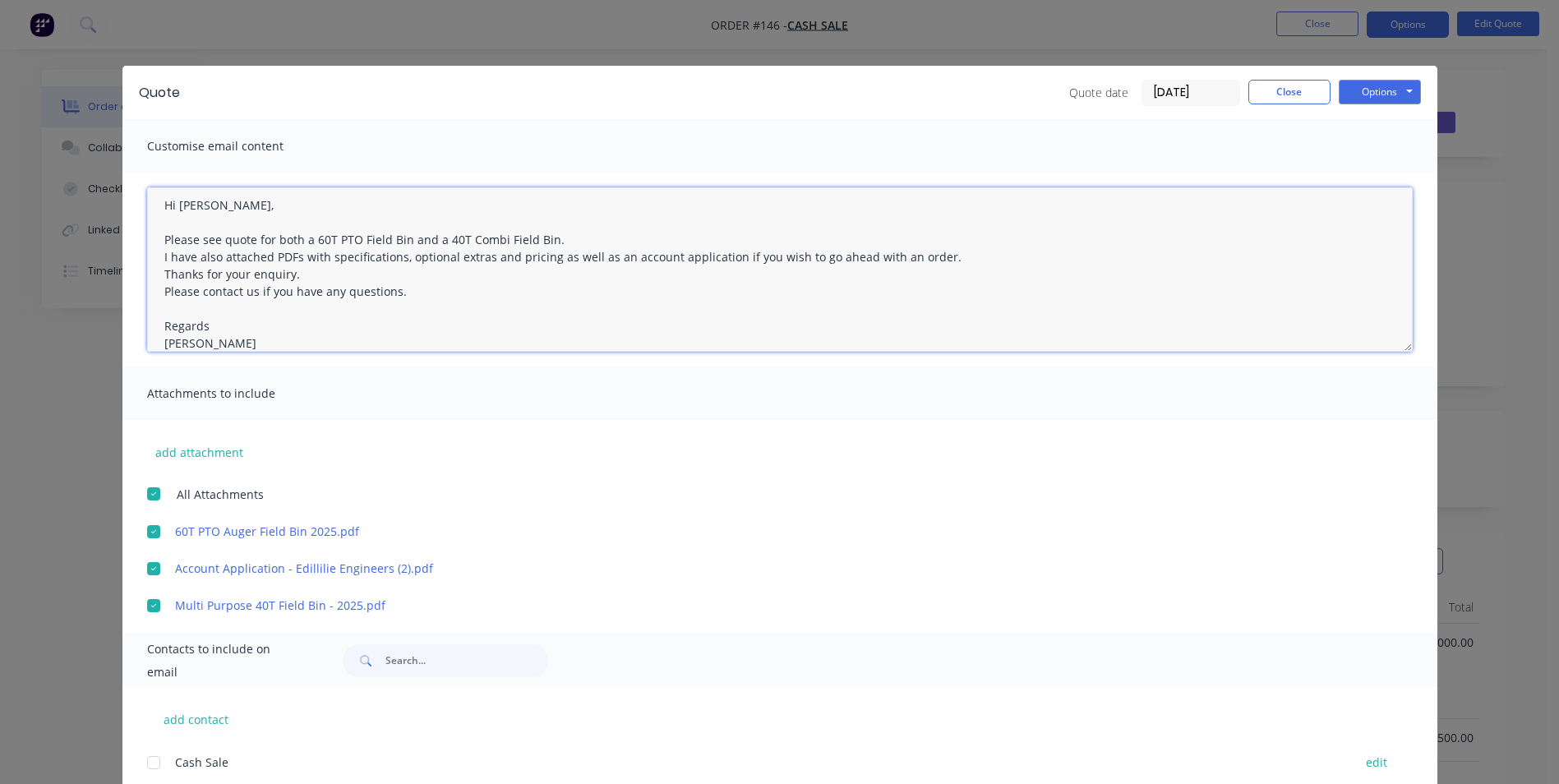
type textarea "Hi [PERSON_NAME], Please see quote for both a 60T PTO Field Bin and a 40T Combi…"
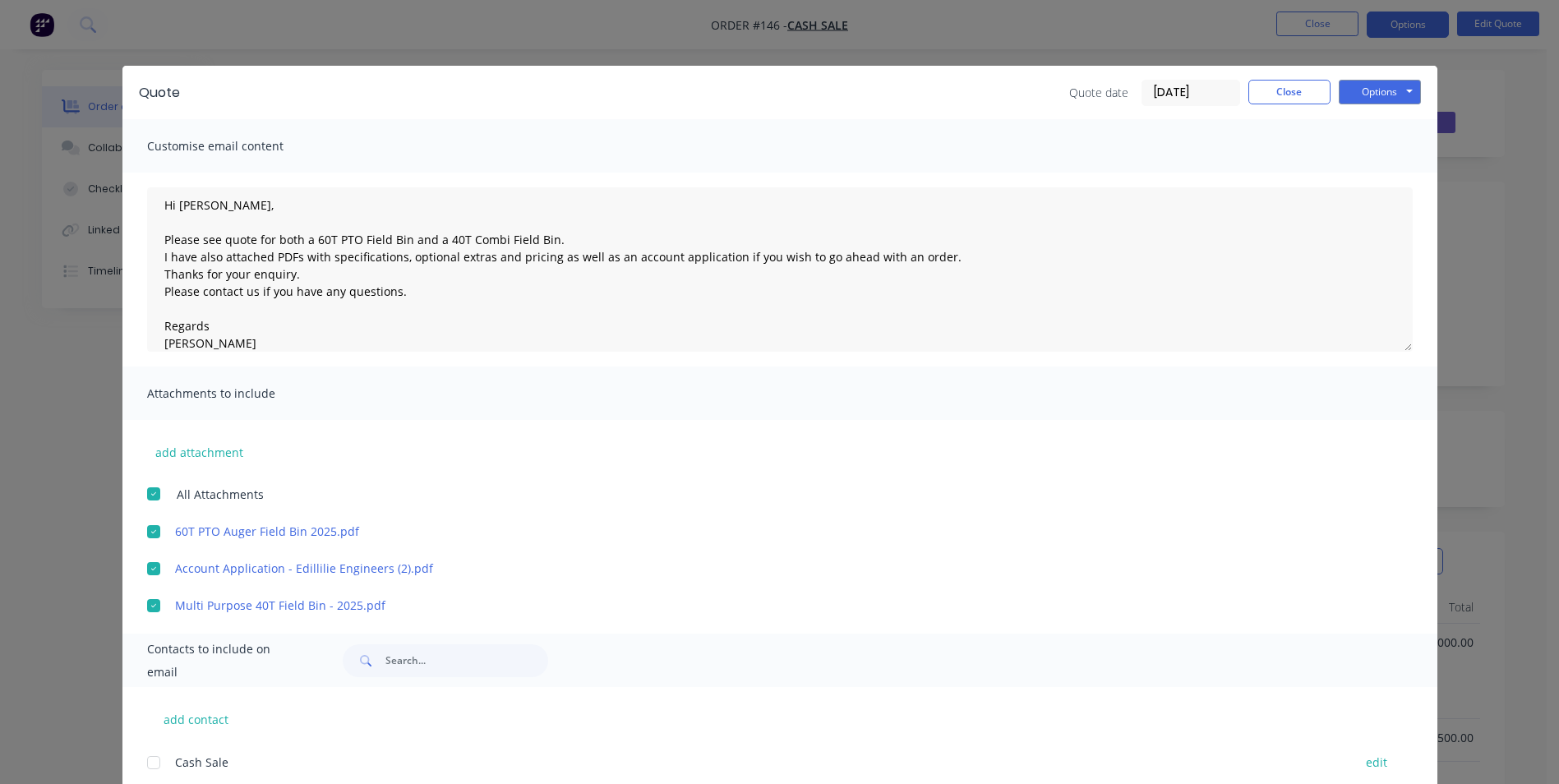
click at [1375, 72] on div "Quote Quote date [DATE] Close Options Preview Print Email" at bounding box center [779, 92] width 1314 height 53
click at [1379, 86] on button "Options" at bounding box center [1379, 91] width 82 height 25
click at [1397, 168] on button "Email" at bounding box center [1391, 175] width 105 height 27
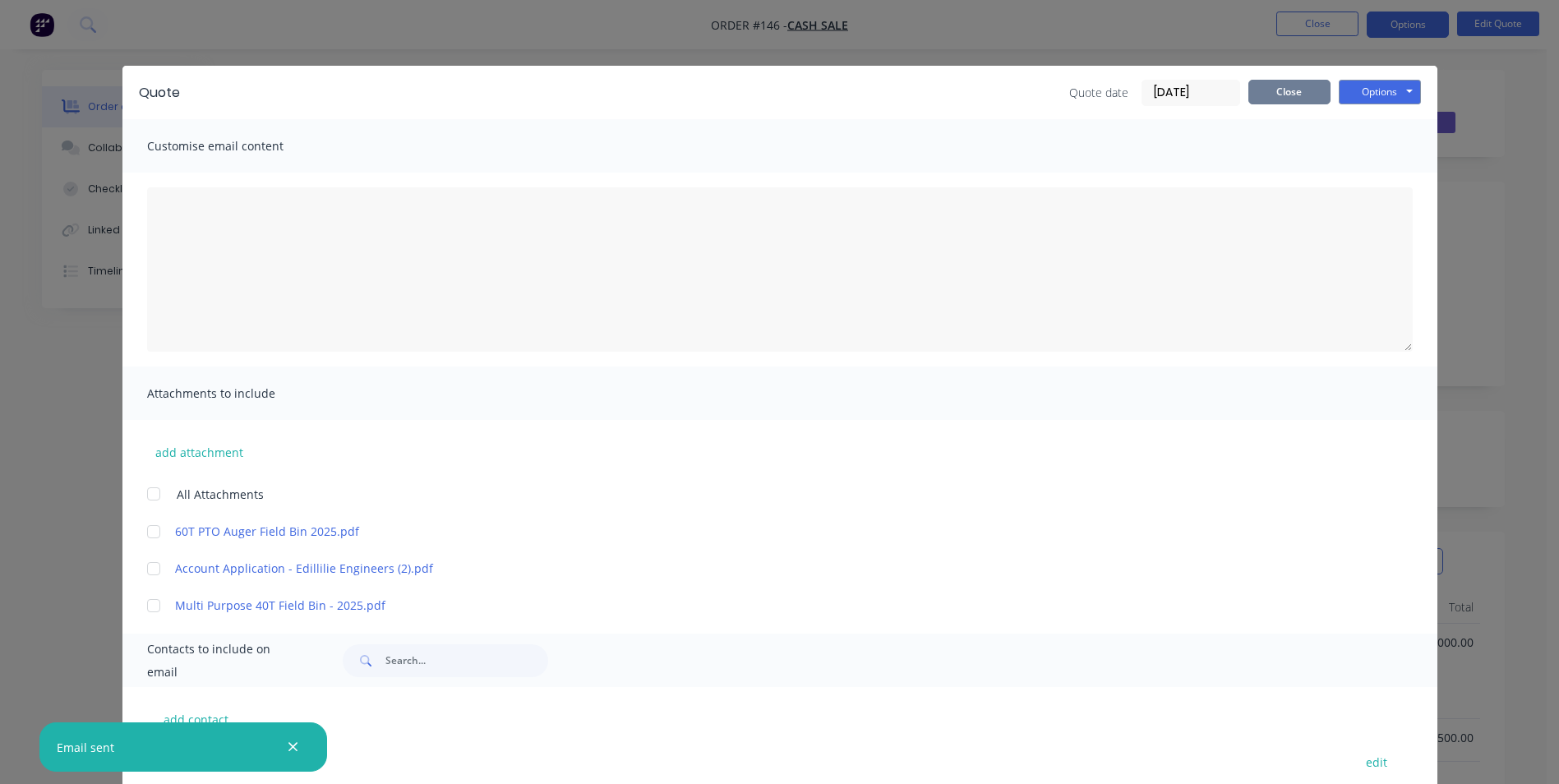
click at [1286, 91] on button "Close" at bounding box center [1289, 91] width 82 height 25
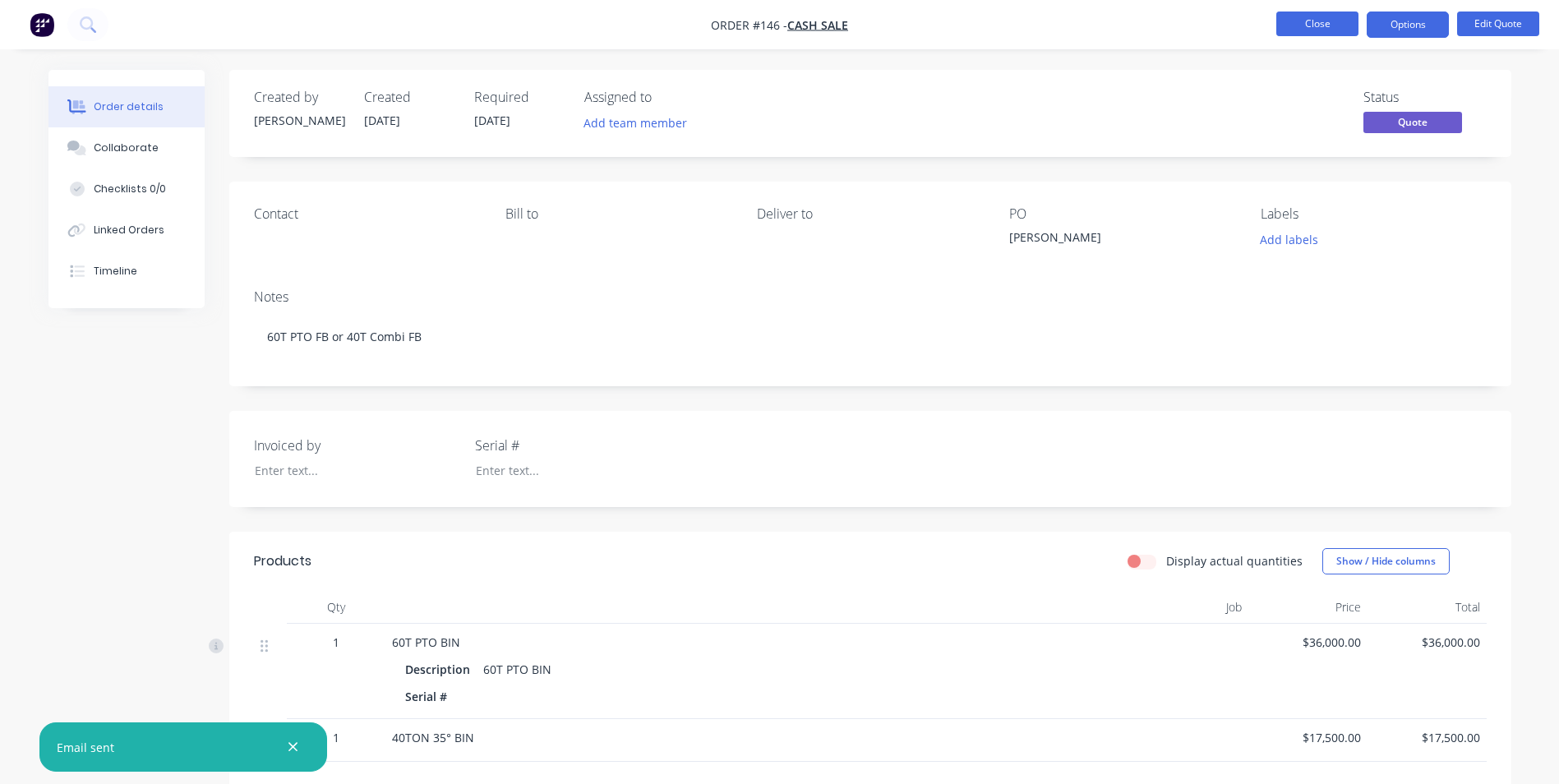
click at [1296, 24] on button "Close" at bounding box center [1317, 23] width 82 height 25
